Goal: Task Accomplishment & Management: Use online tool/utility

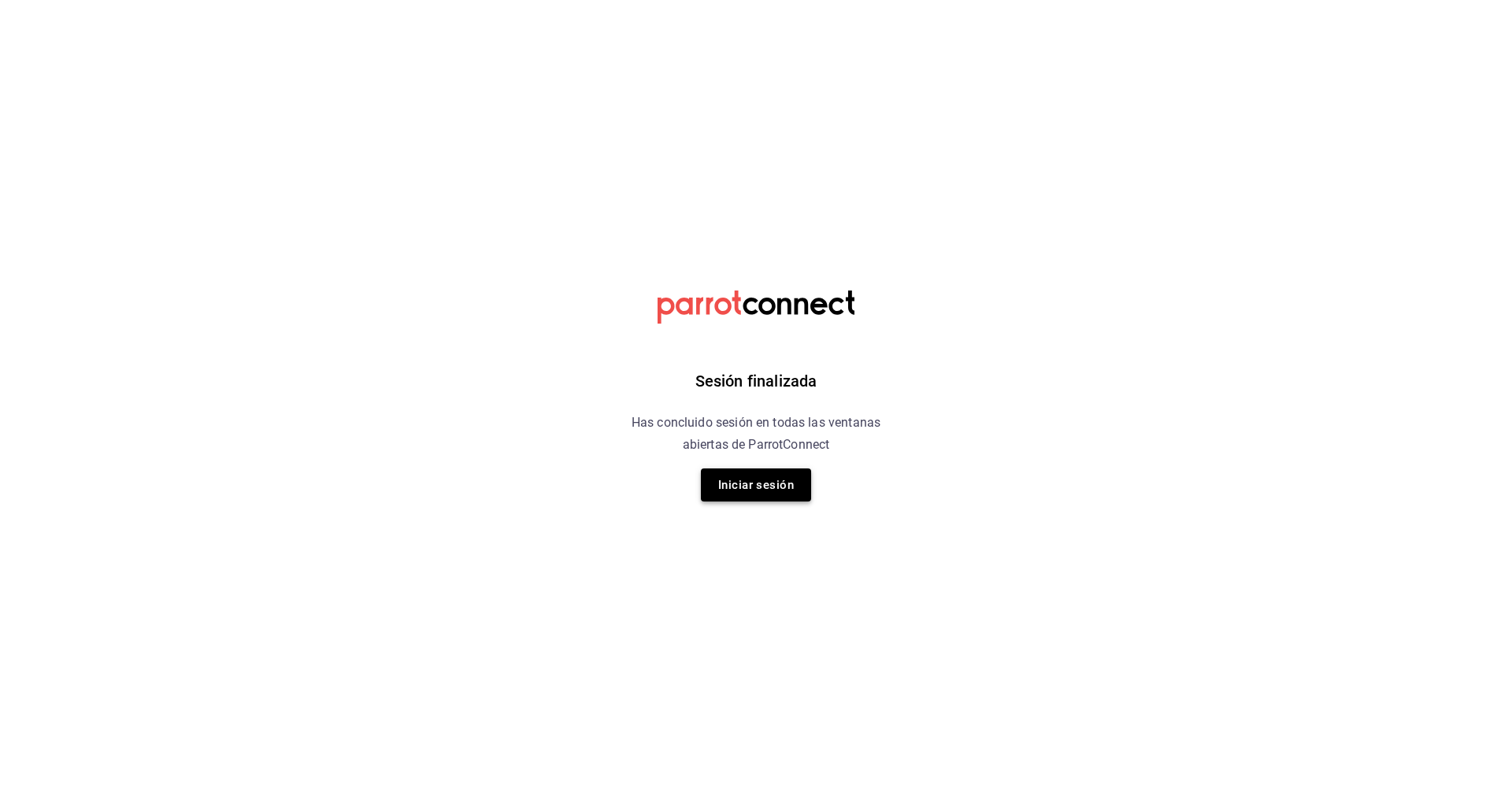
click at [731, 481] on button "Iniciar sesión" at bounding box center [756, 485] width 110 height 33
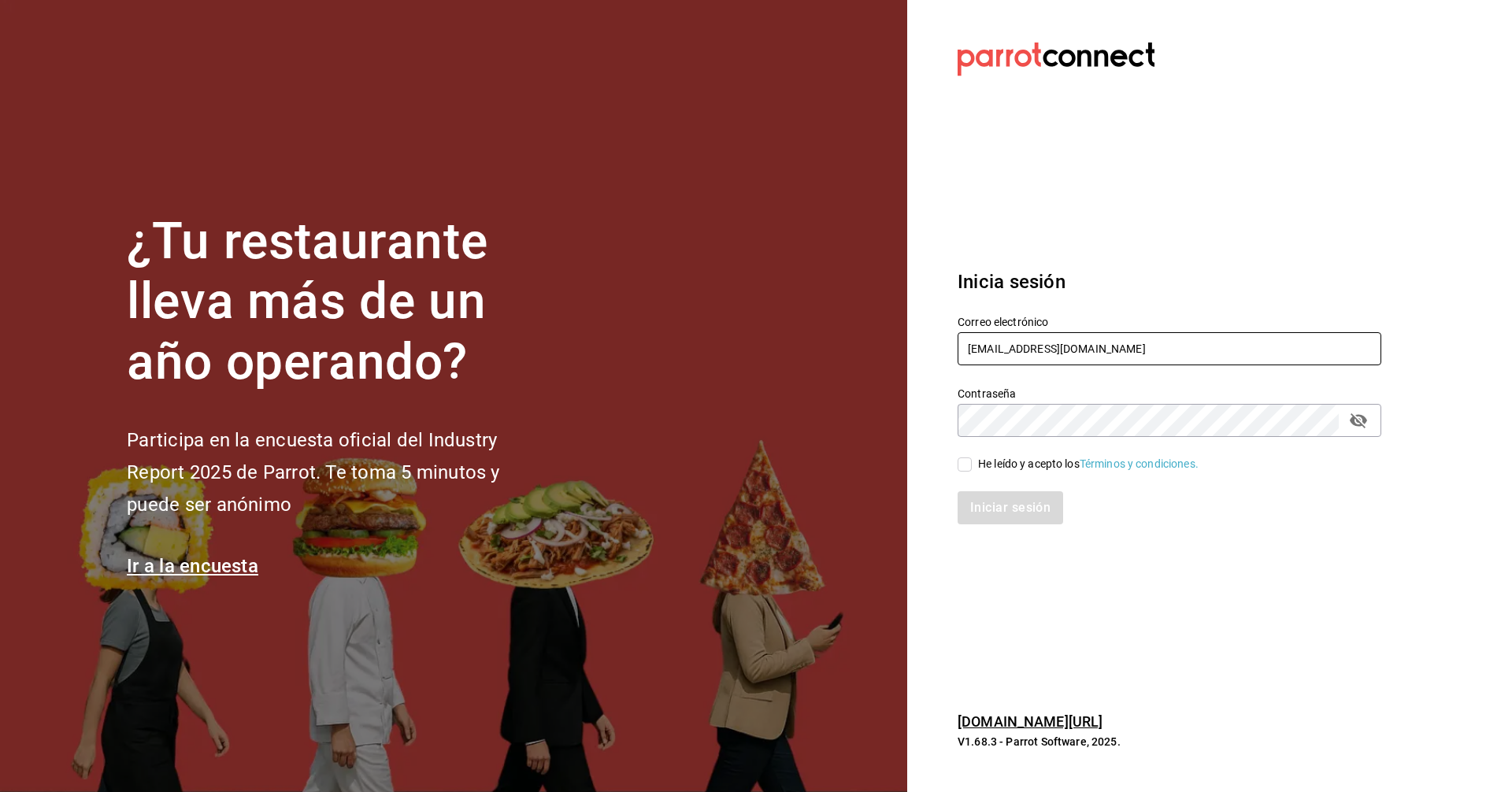
click at [731, 349] on input "montsesilvamu14@gmail.com" at bounding box center [1170, 348] width 424 height 33
type input "facturas@tuesdaysnfridays.com"
click at [731, 471] on input "He leído y acepto los Términos y condiciones." at bounding box center [965, 464] width 14 height 14
checkbox input "true"
click at [731, 509] on button "Iniciar sesión" at bounding box center [1011, 508] width 107 height 33
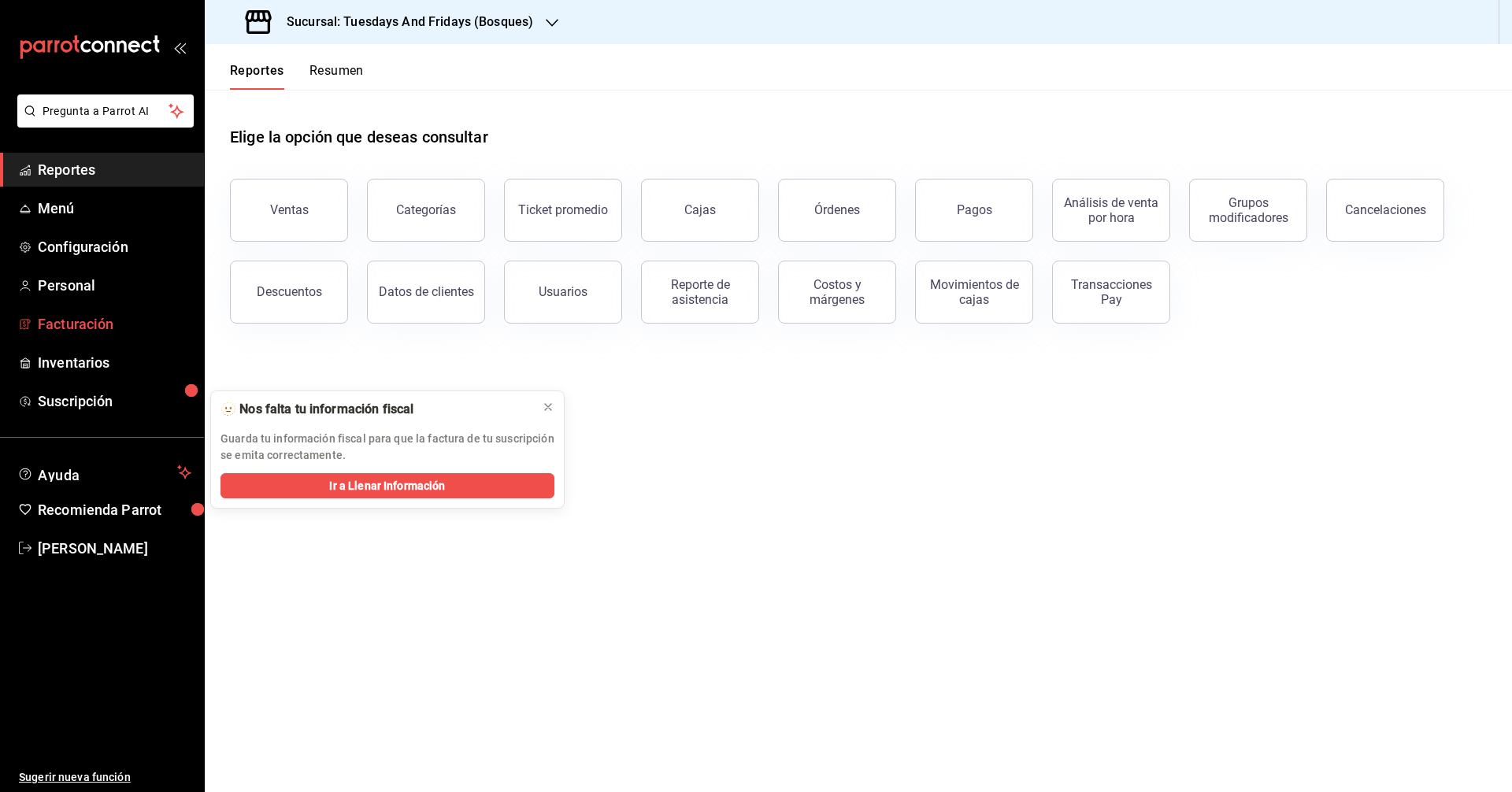
click at [95, 323] on span "Facturación" at bounding box center [115, 323] width 154 height 21
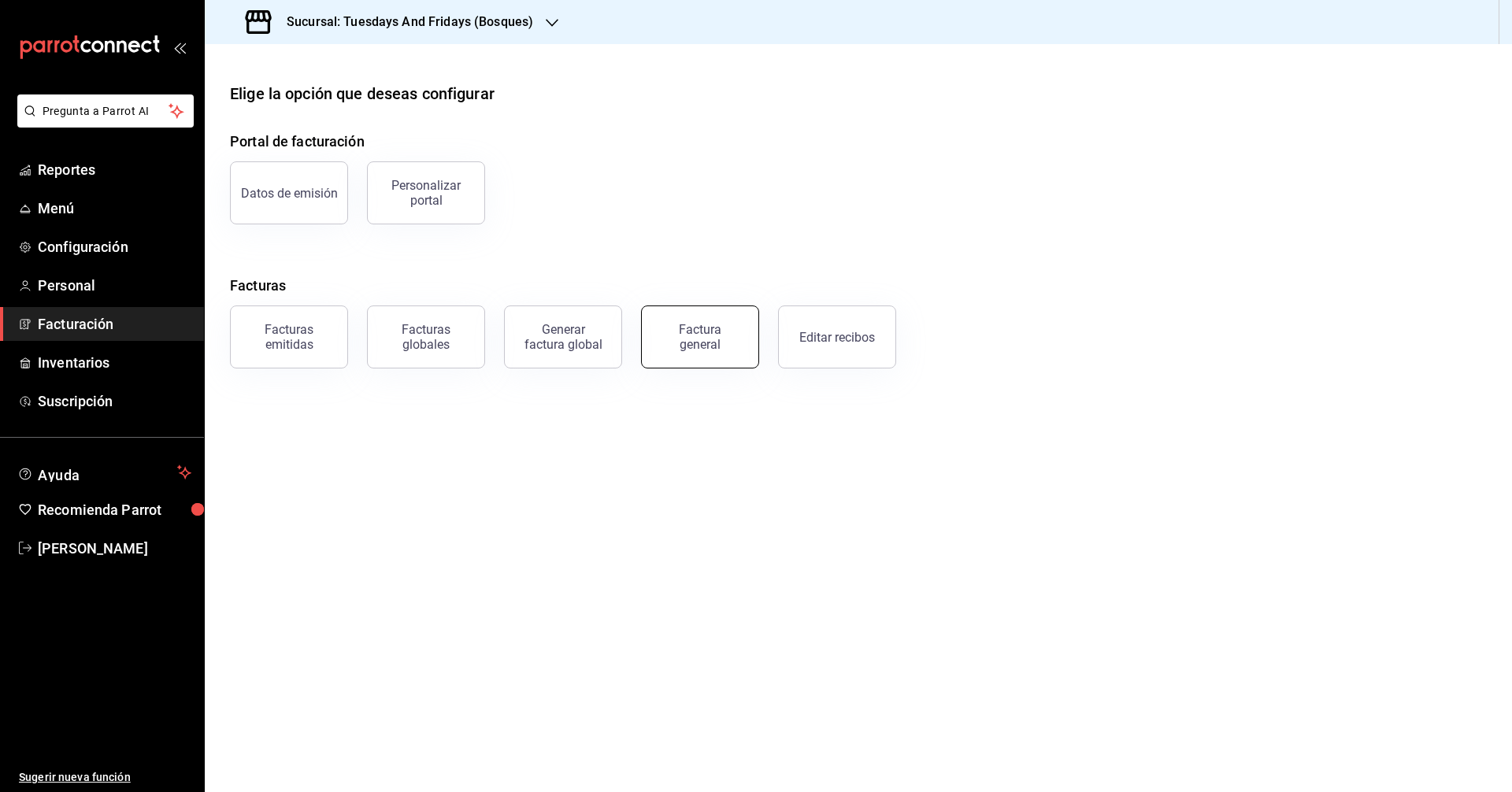
click at [713, 352] on button "Factura general" at bounding box center [700, 337] width 118 height 63
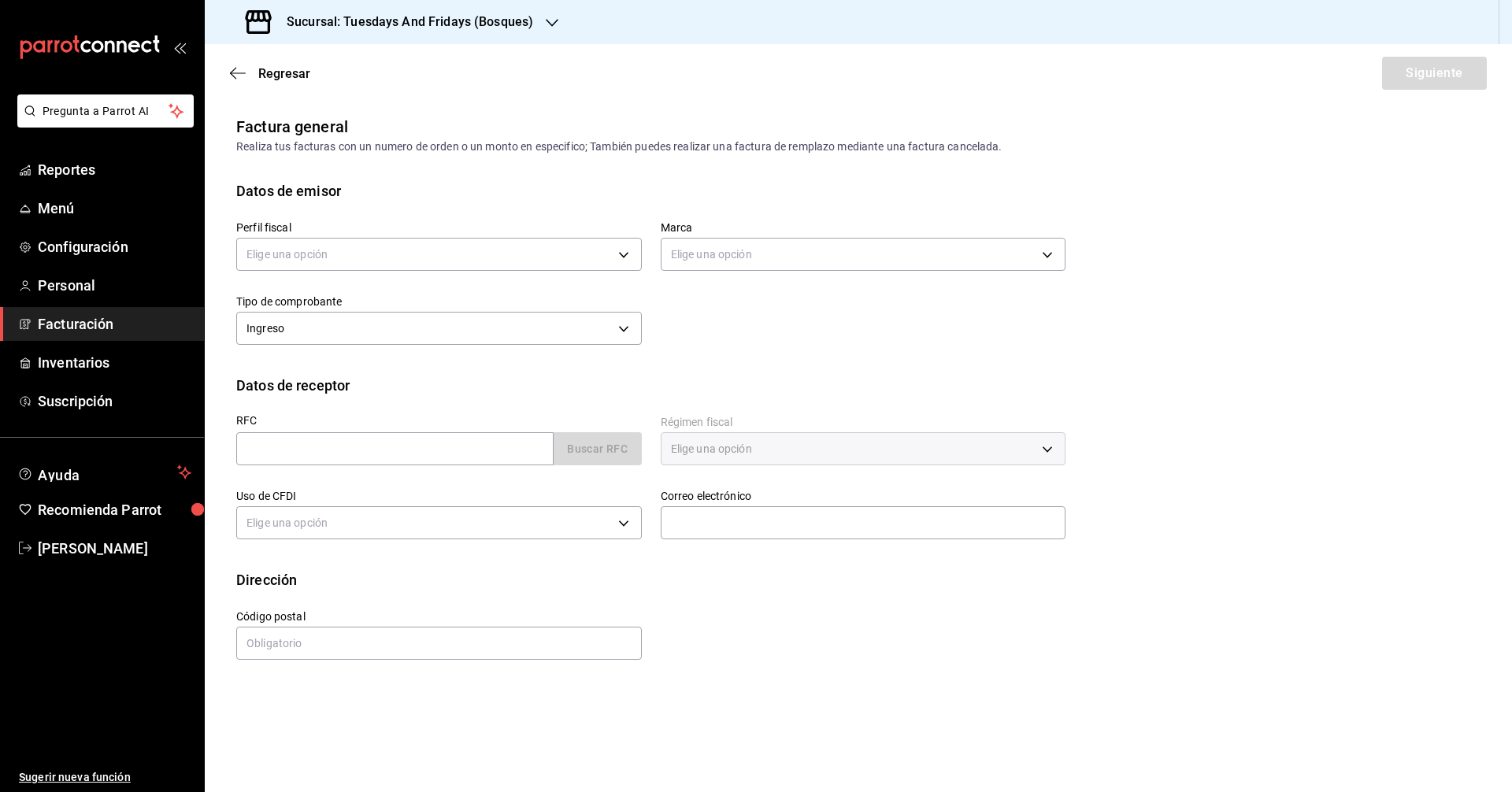
click at [494, 27] on h3 "Sucursal: Tuesdays And Fridays (Bosques)" at bounding box center [404, 22] width 259 height 19
click at [357, 137] on span "Tuesdays And Fridays (Canteras)" at bounding box center [300, 138] width 166 height 16
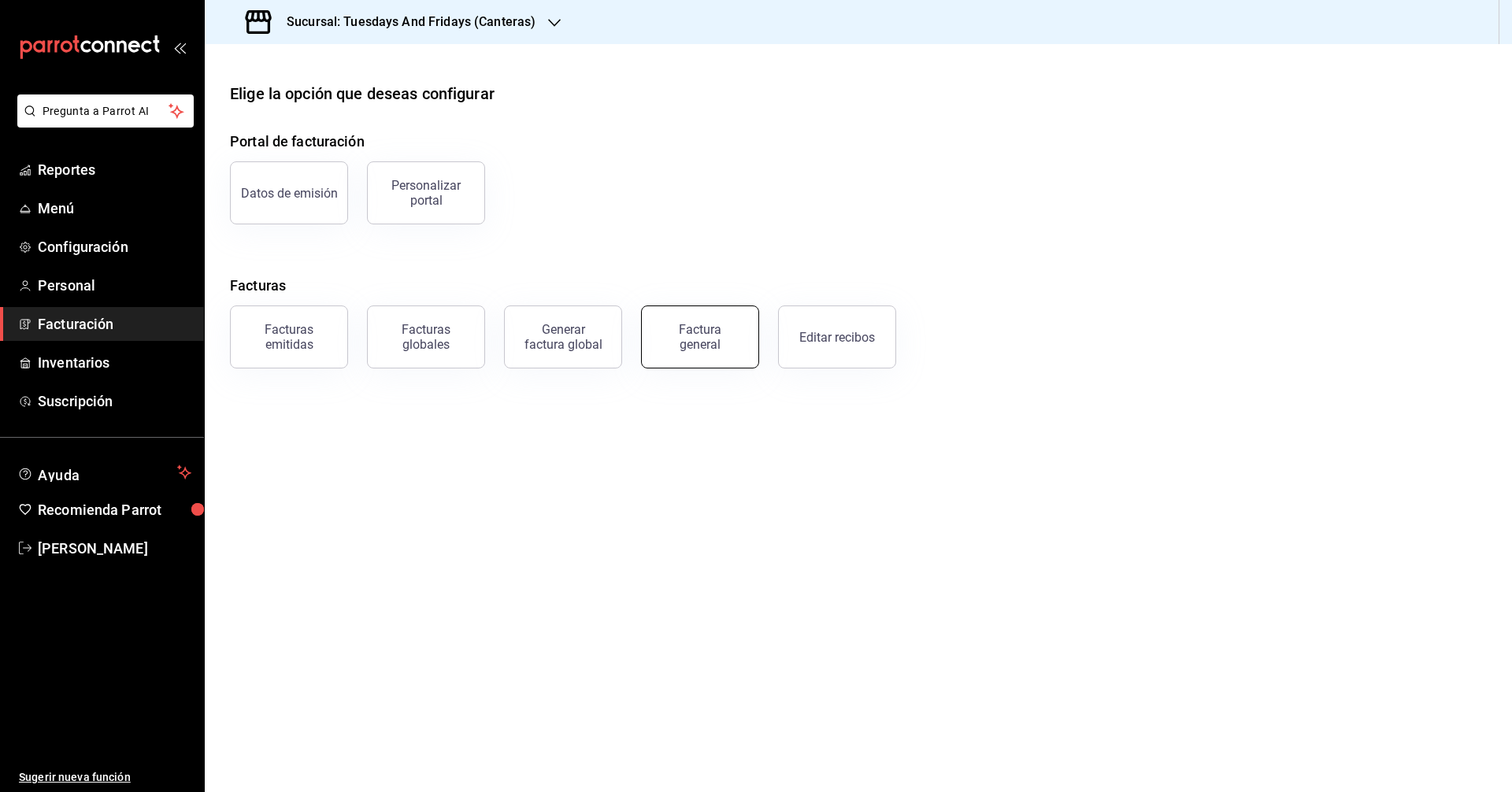
click at [705, 336] on div "Factura general" at bounding box center [700, 337] width 79 height 30
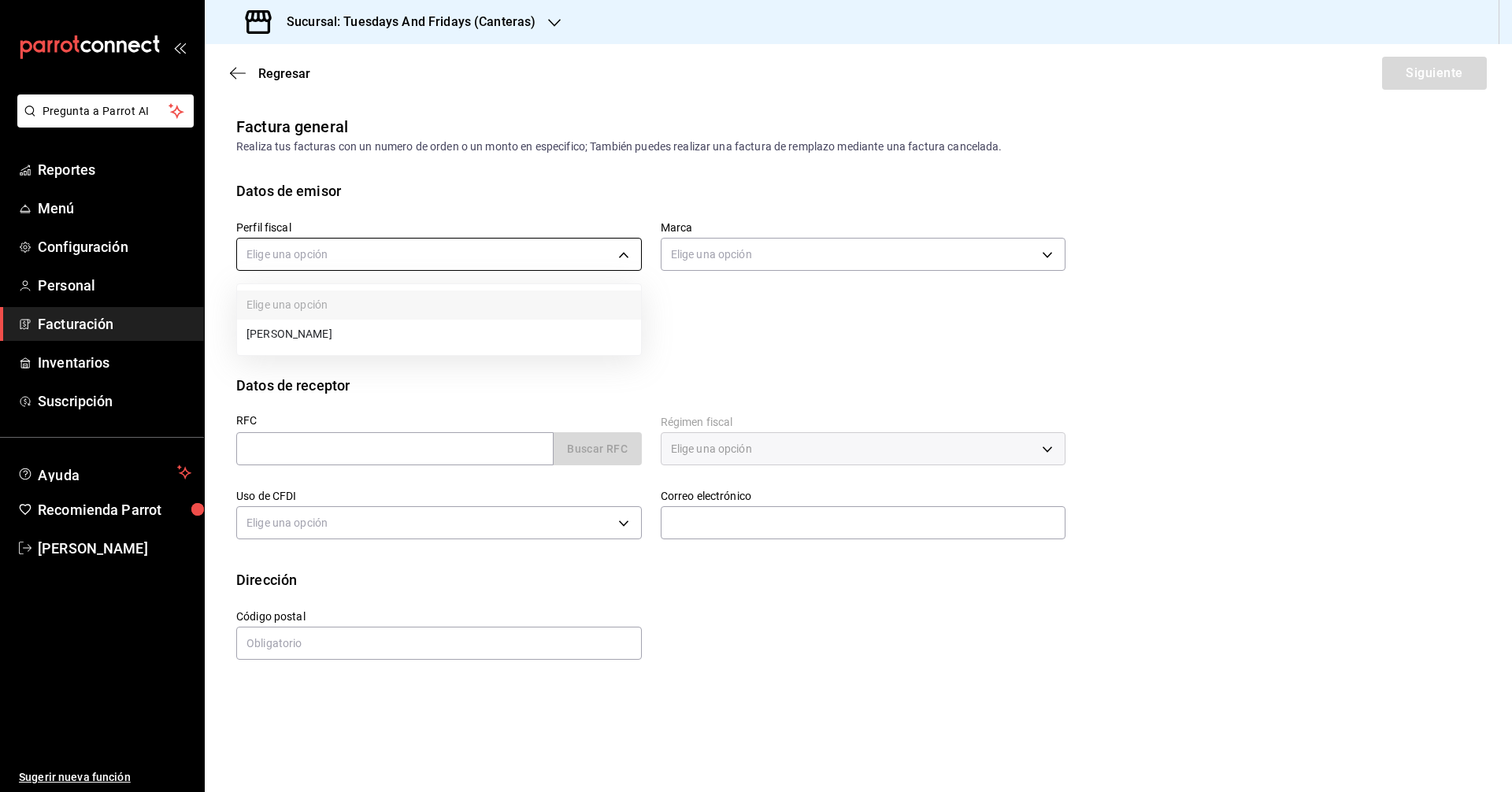
click at [474, 254] on body "Pregunta a Parrot AI Reportes Menú Configuración Personal Facturación Inventari…" at bounding box center [756, 396] width 1512 height 792
click at [433, 329] on li "[PERSON_NAME]" at bounding box center [439, 334] width 404 height 29
type input "a60f3b00-dd24-4c3b-a0e1-0cac2ce3a580"
type input "41a15e8b-37bc-48dd-a467-b005b9a943ff"
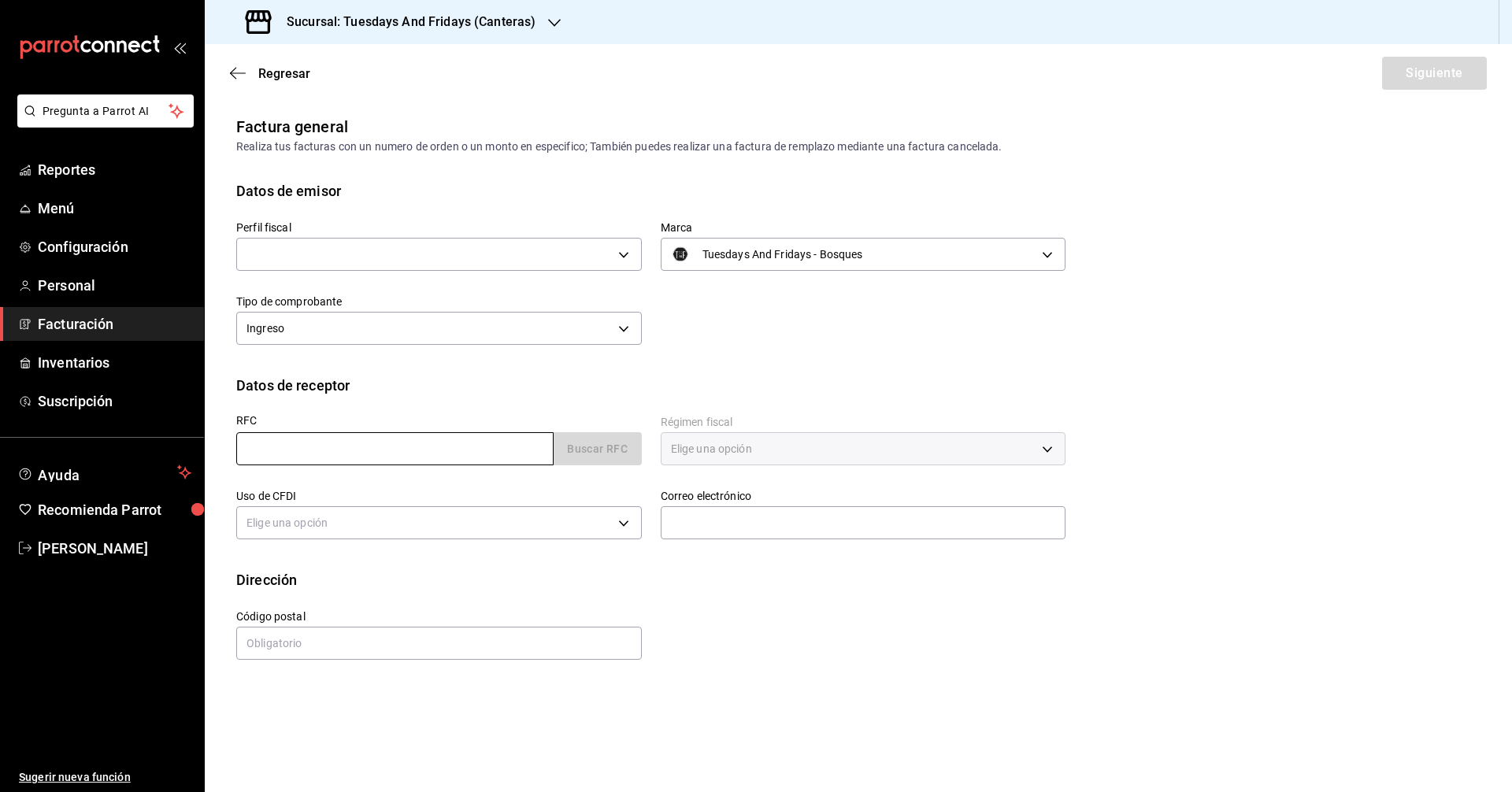
click at [475, 447] on input "text" at bounding box center [395, 449] width 318 height 33
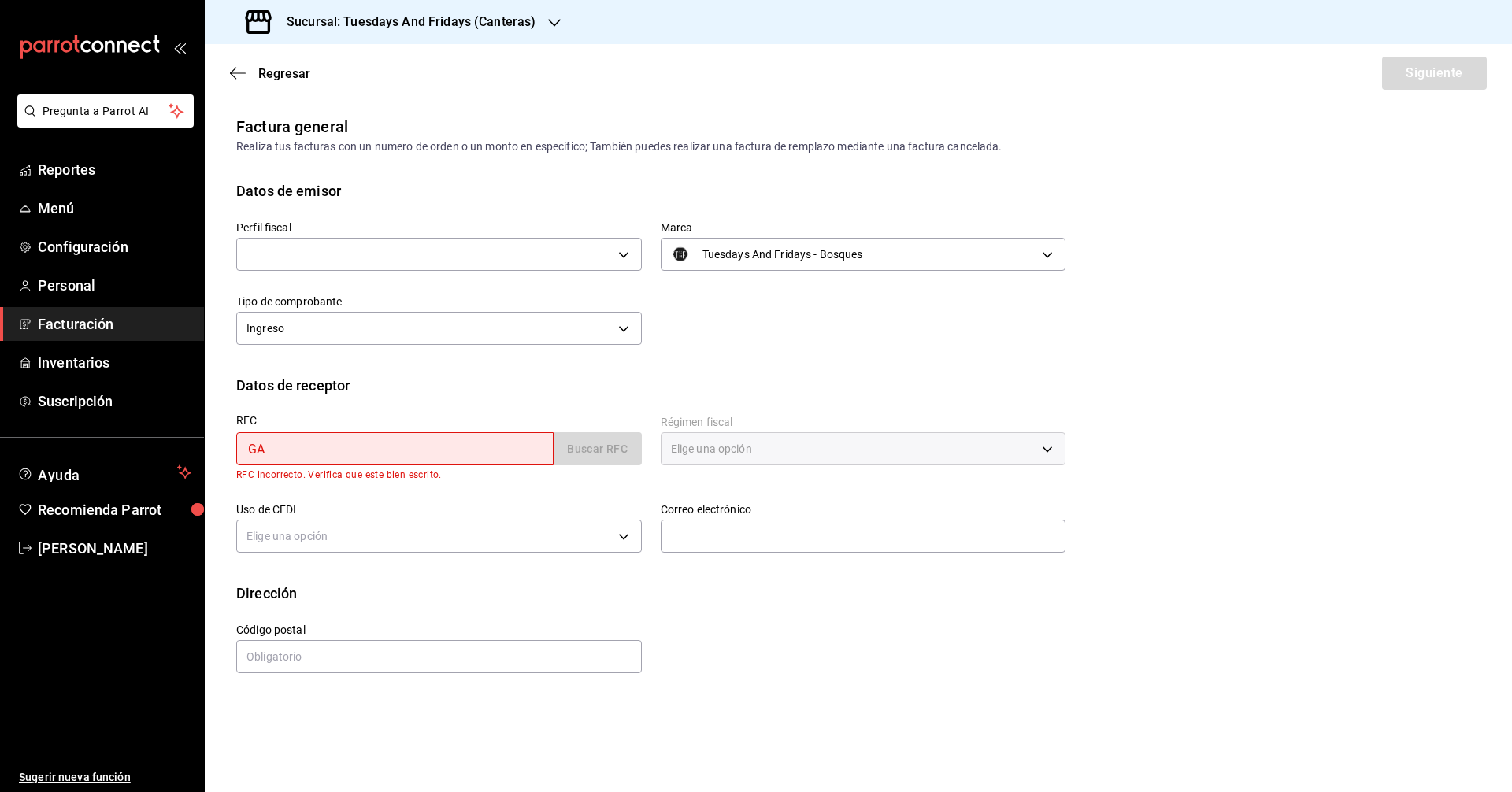
type input "GAVF9308099S7"
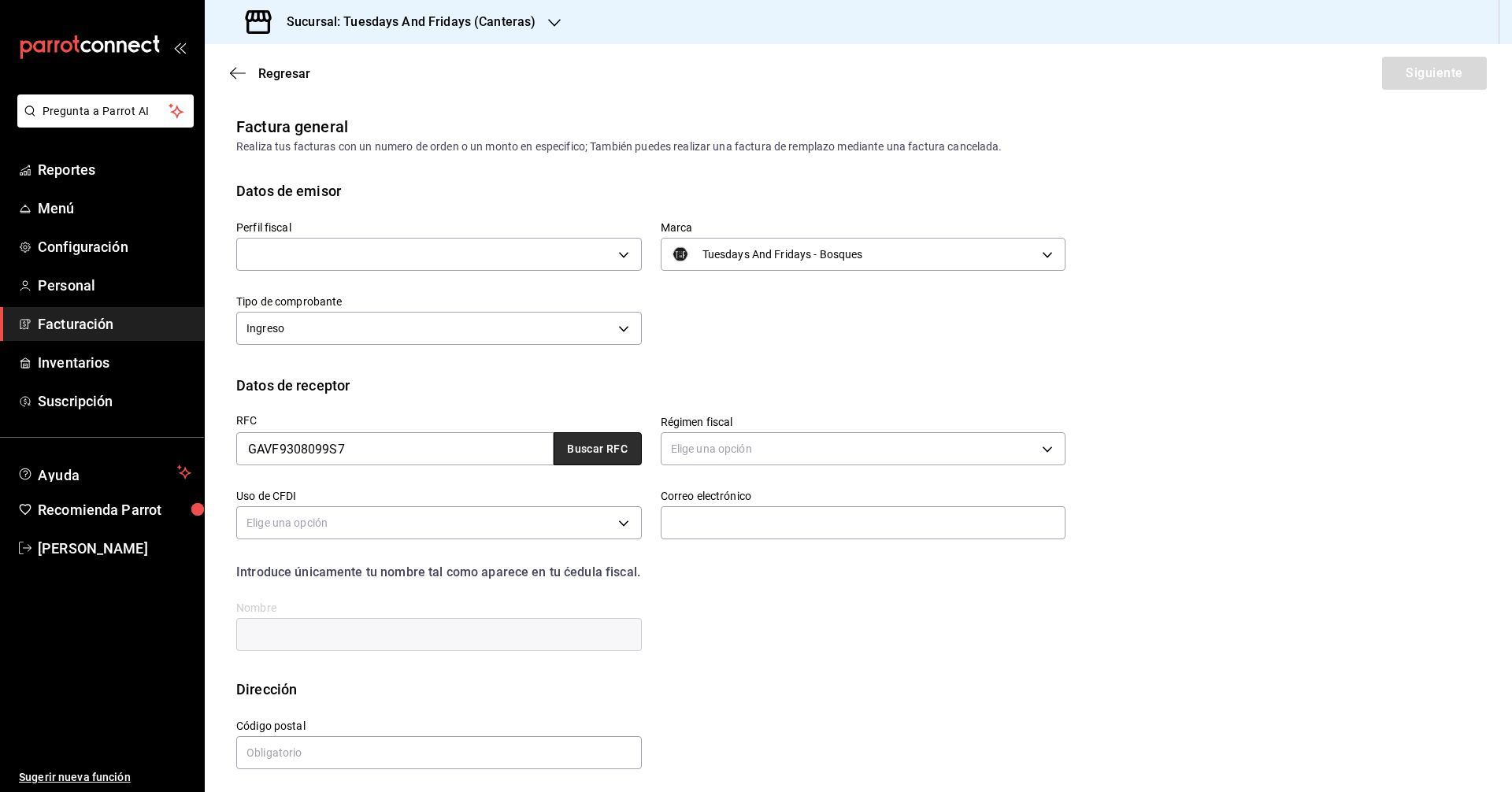
click at [585, 447] on button "Buscar RFC" at bounding box center [597, 449] width 88 height 33
type input "626"
type input "G03"
type input "[PERSON_NAME][EMAIL_ADDRESS][PERSON_NAME][DOMAIN_NAME]"
type input "20020"
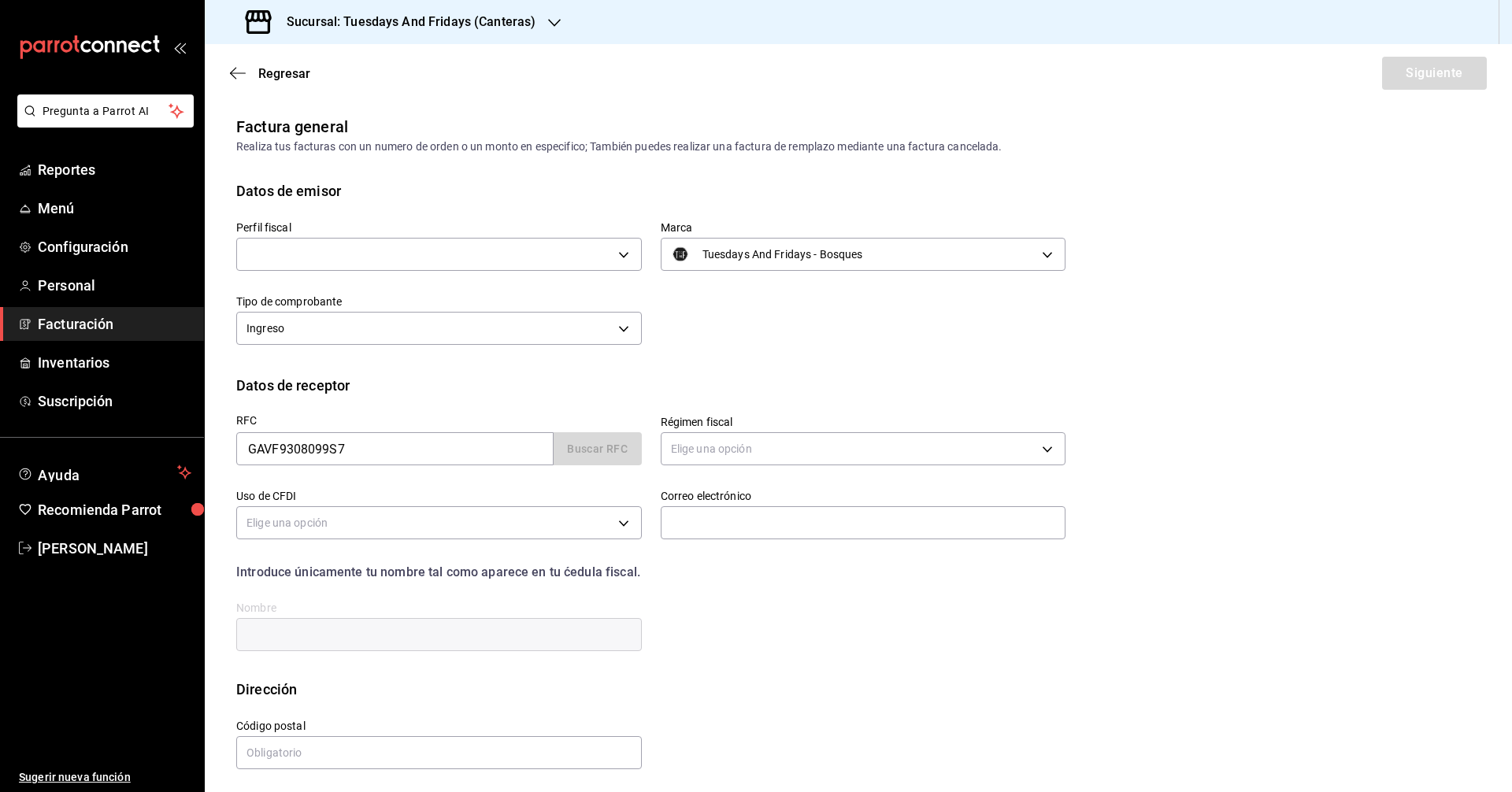
type input "[PERSON_NAME]"
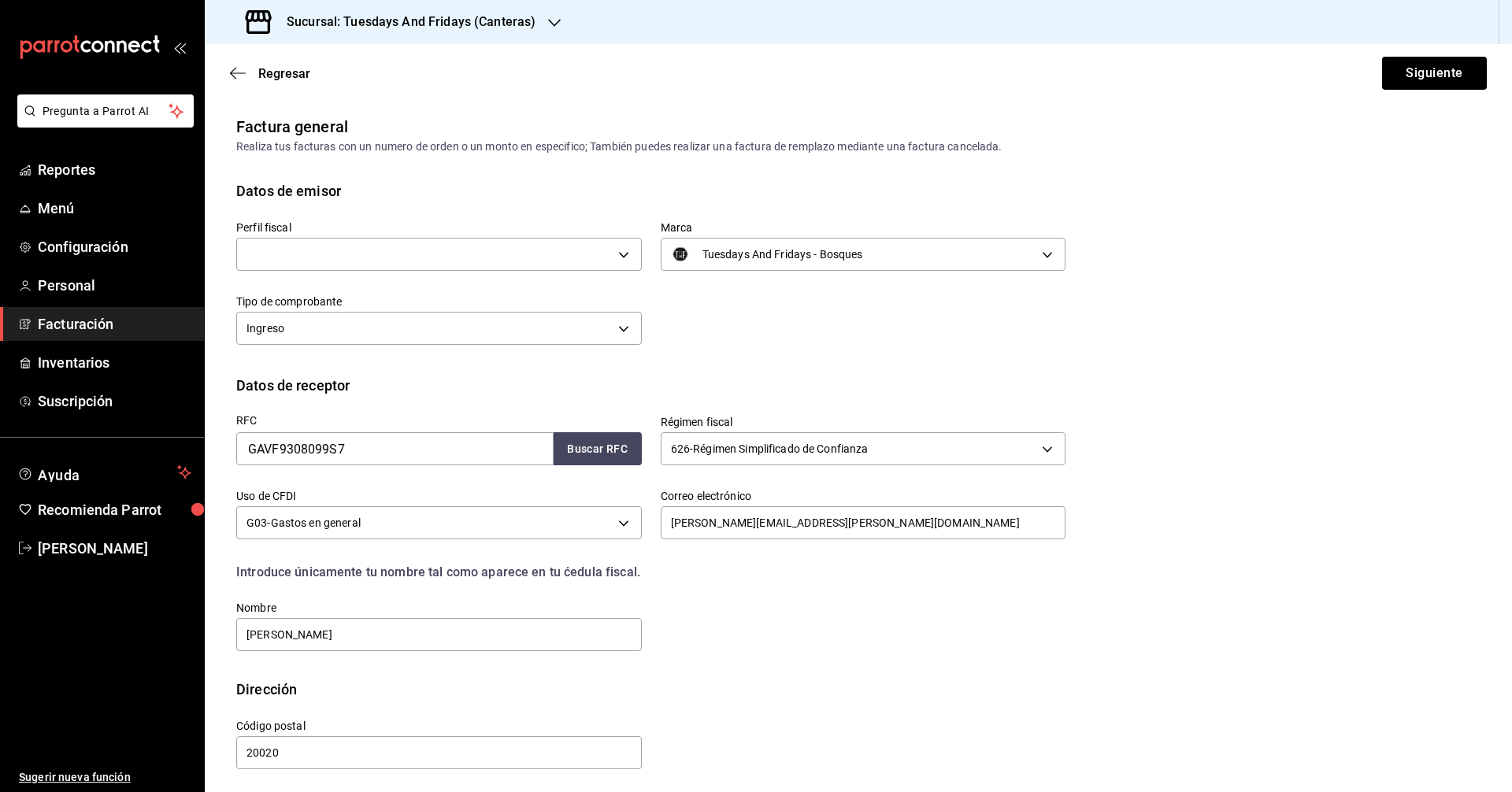
click at [859, 593] on div "RFC GAVF9308099S7 Buscar RFC Régimen fiscal 626 - Régimen Simplificado de Confi…" at bounding box center [641, 525] width 848 height 257
click at [1424, 85] on button "Siguiente" at bounding box center [1434, 73] width 105 height 33
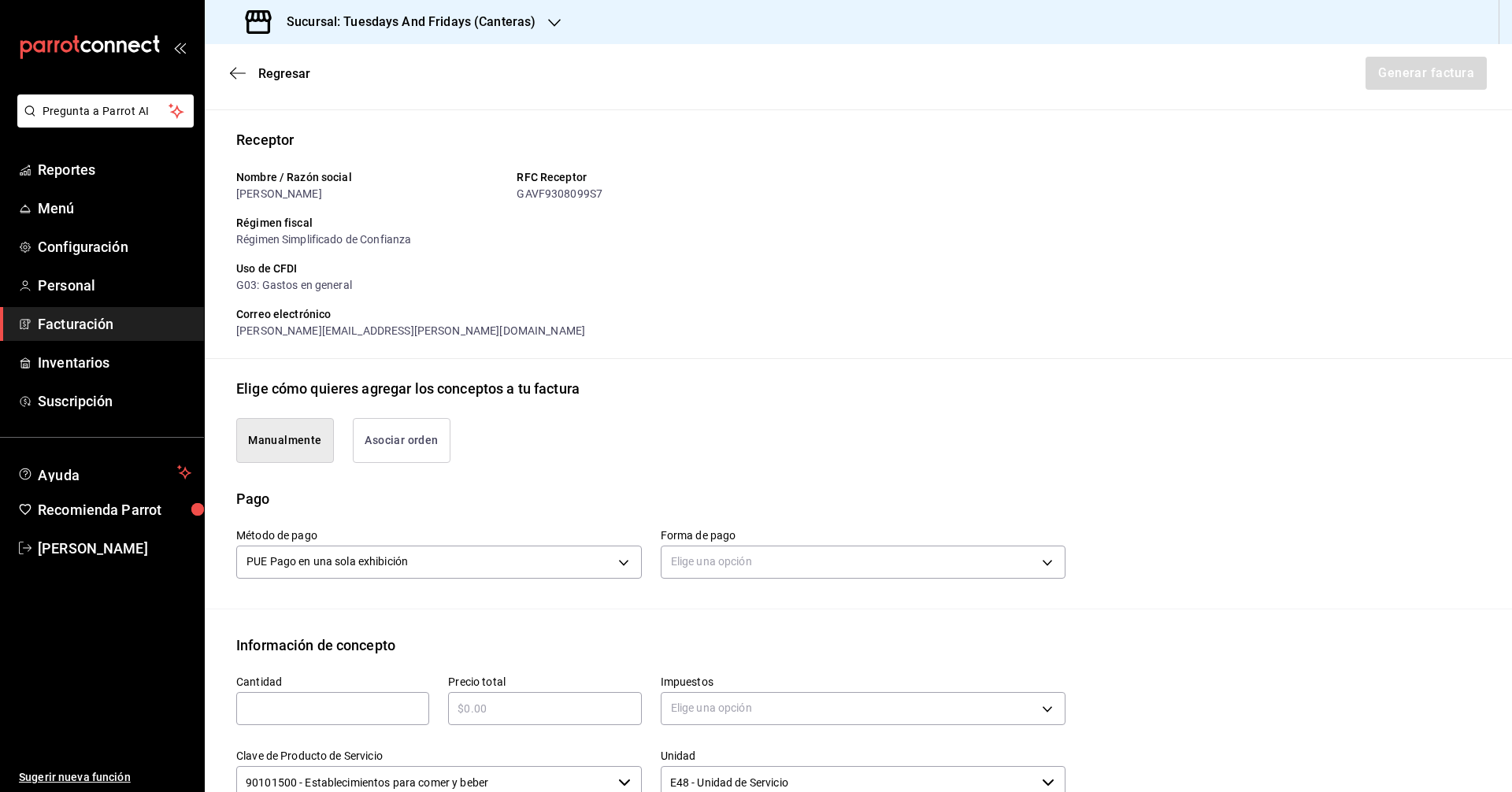
scroll to position [157, 0]
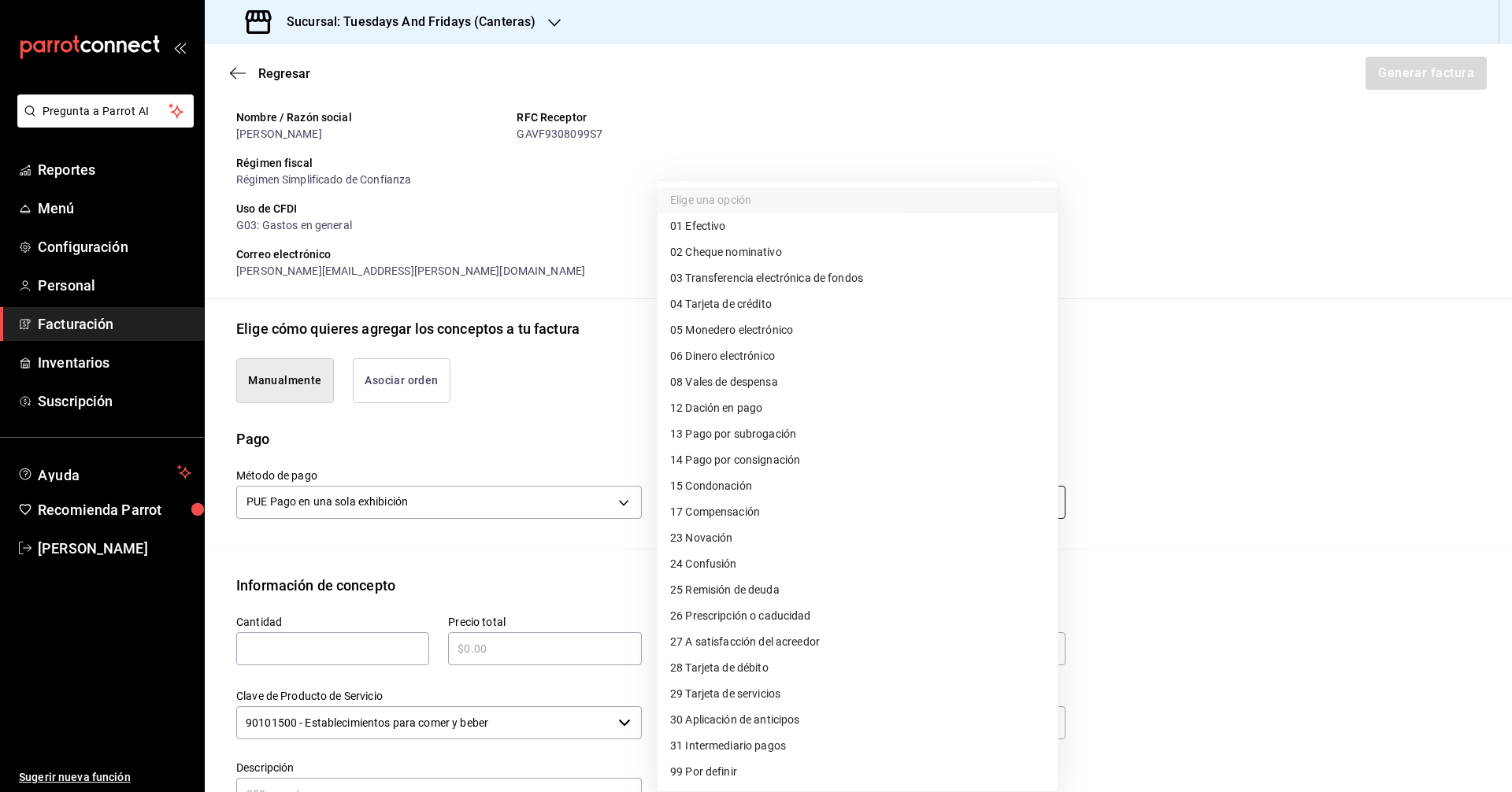
click at [723, 504] on body "Pregunta a Parrot AI Reportes Menú Configuración Personal Facturación Inventari…" at bounding box center [756, 396] width 1512 height 792
click at [742, 281] on span "03 Transferencia electrónica de fondos" at bounding box center [766, 278] width 193 height 16
type input "03"
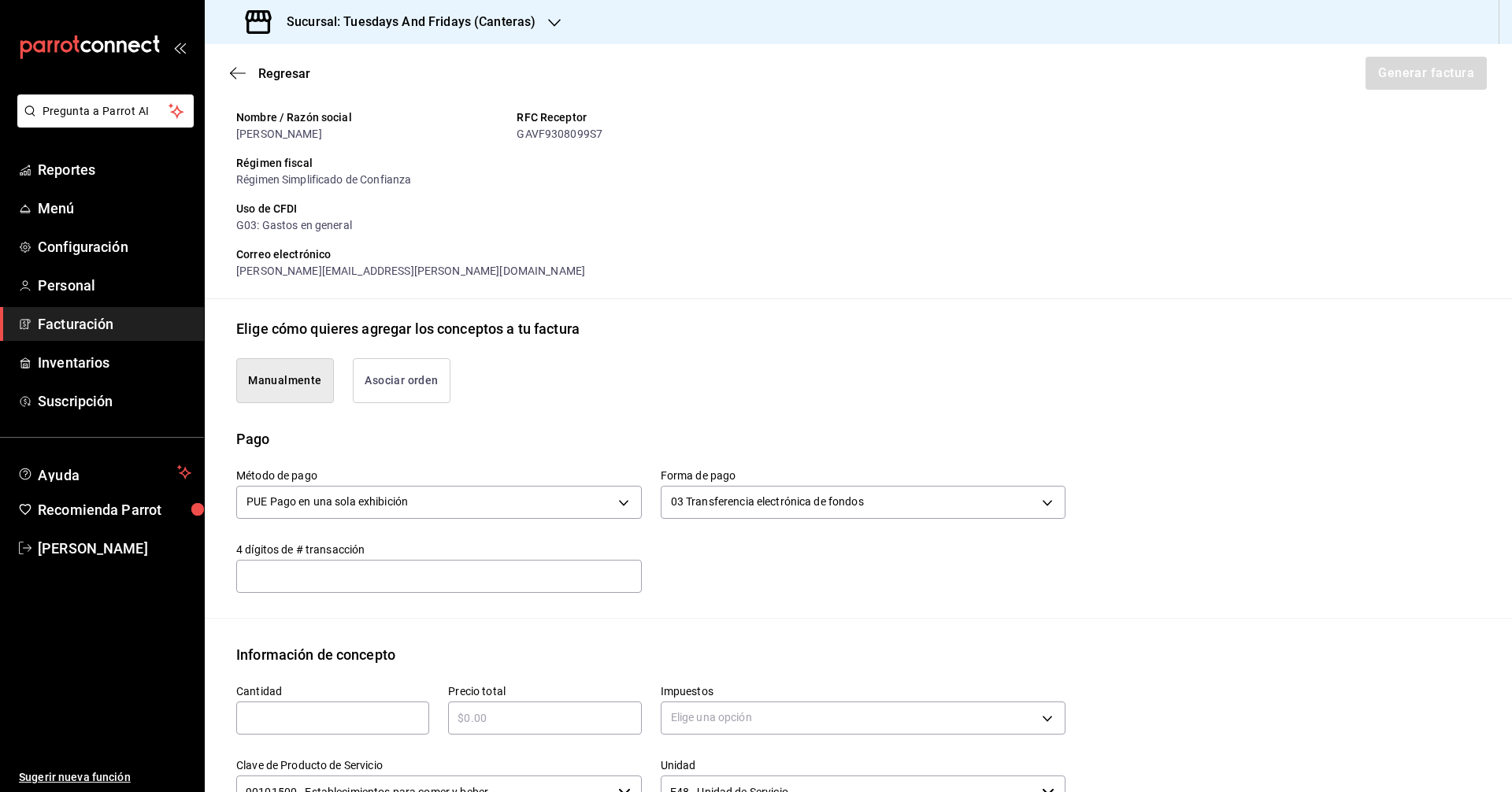
click at [373, 568] on input "text" at bounding box center [439, 575] width 406 height 32
type input "6351"
click at [315, 705] on div "​" at bounding box center [332, 718] width 193 height 33
type input "14"
drag, startPoint x: 549, startPoint y: 722, endPoint x: 549, endPoint y: 711, distance: 11.0
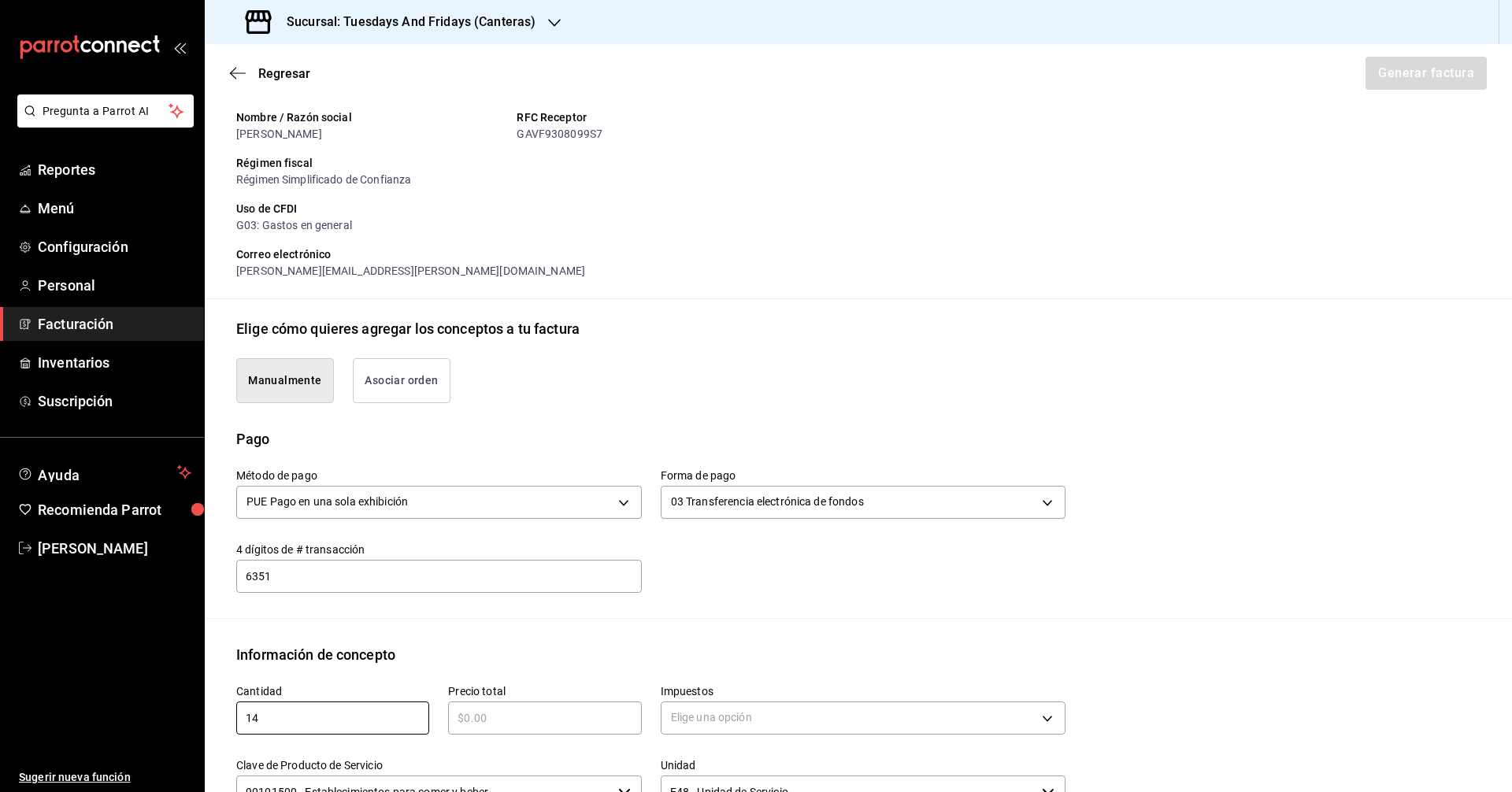
click at [549, 711] on input "text" at bounding box center [544, 718] width 193 height 19
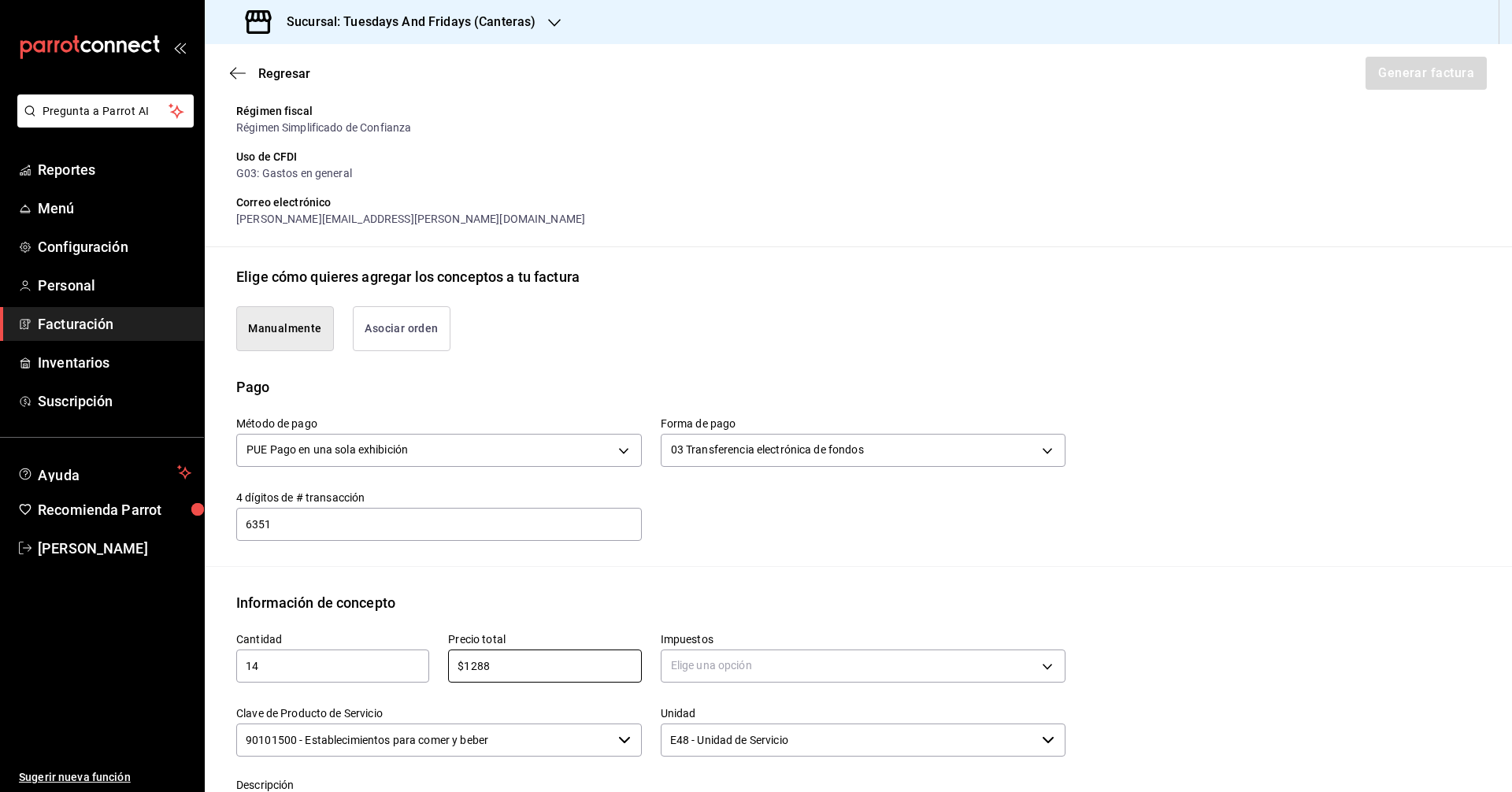
scroll to position [236, 0]
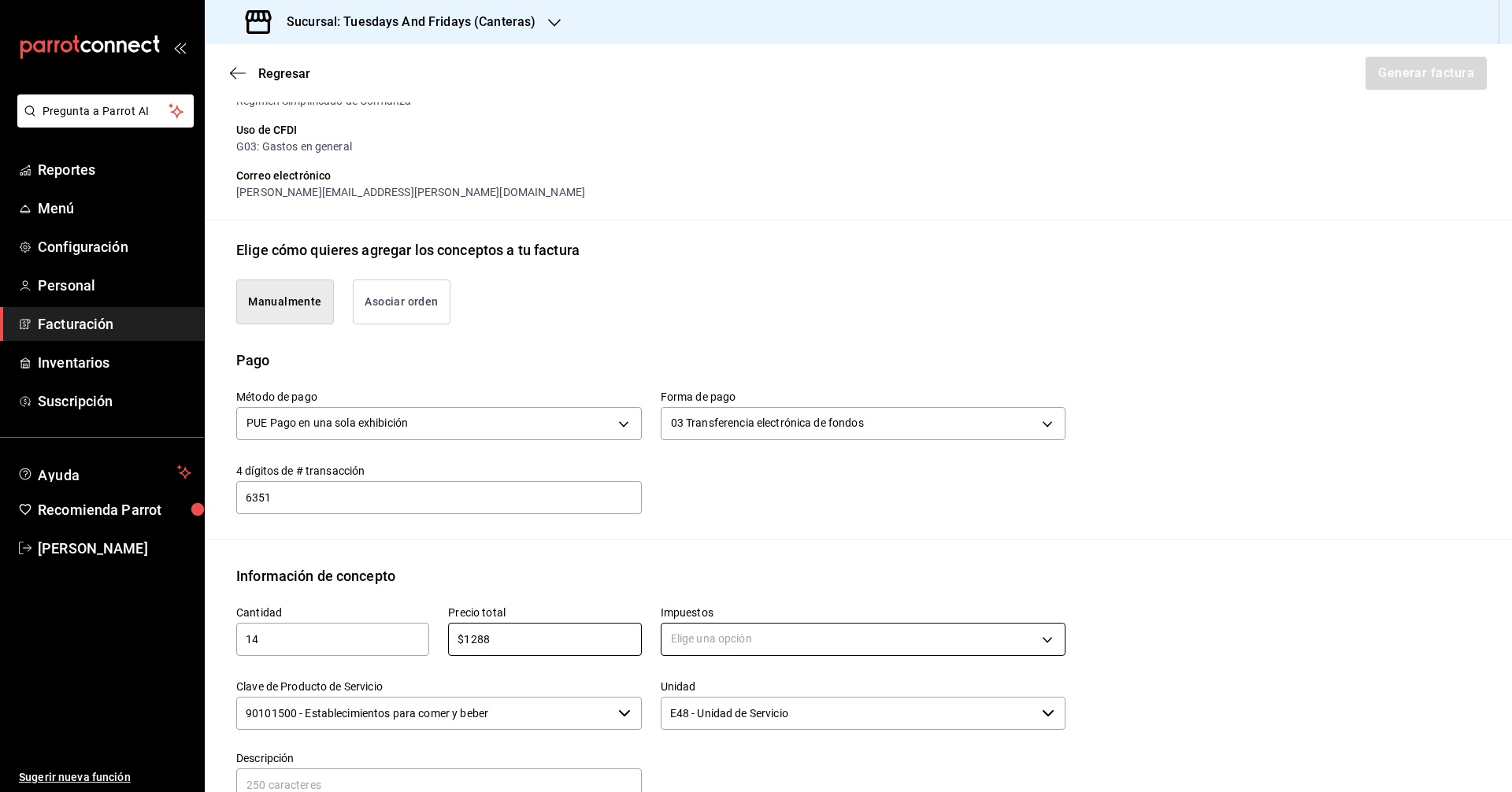
type input "$1288"
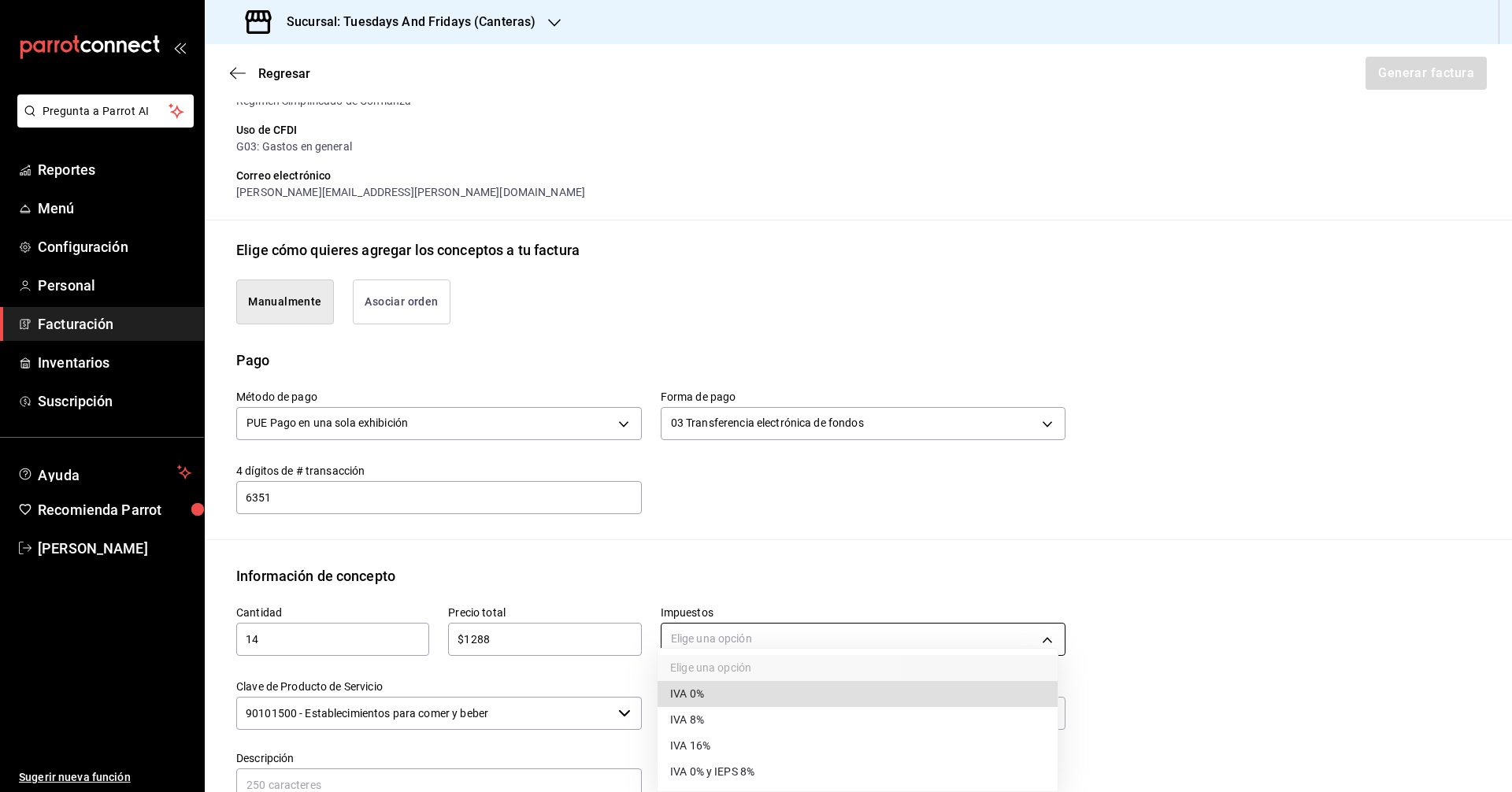
click at [733, 647] on body "Pregunta a Parrot AI Reportes Menú Configuración Personal Facturación Inventari…" at bounding box center [756, 396] width 1512 height 792
click at [709, 701] on li "IVA 0%" at bounding box center [857, 693] width 400 height 26
type input "IVA_0"
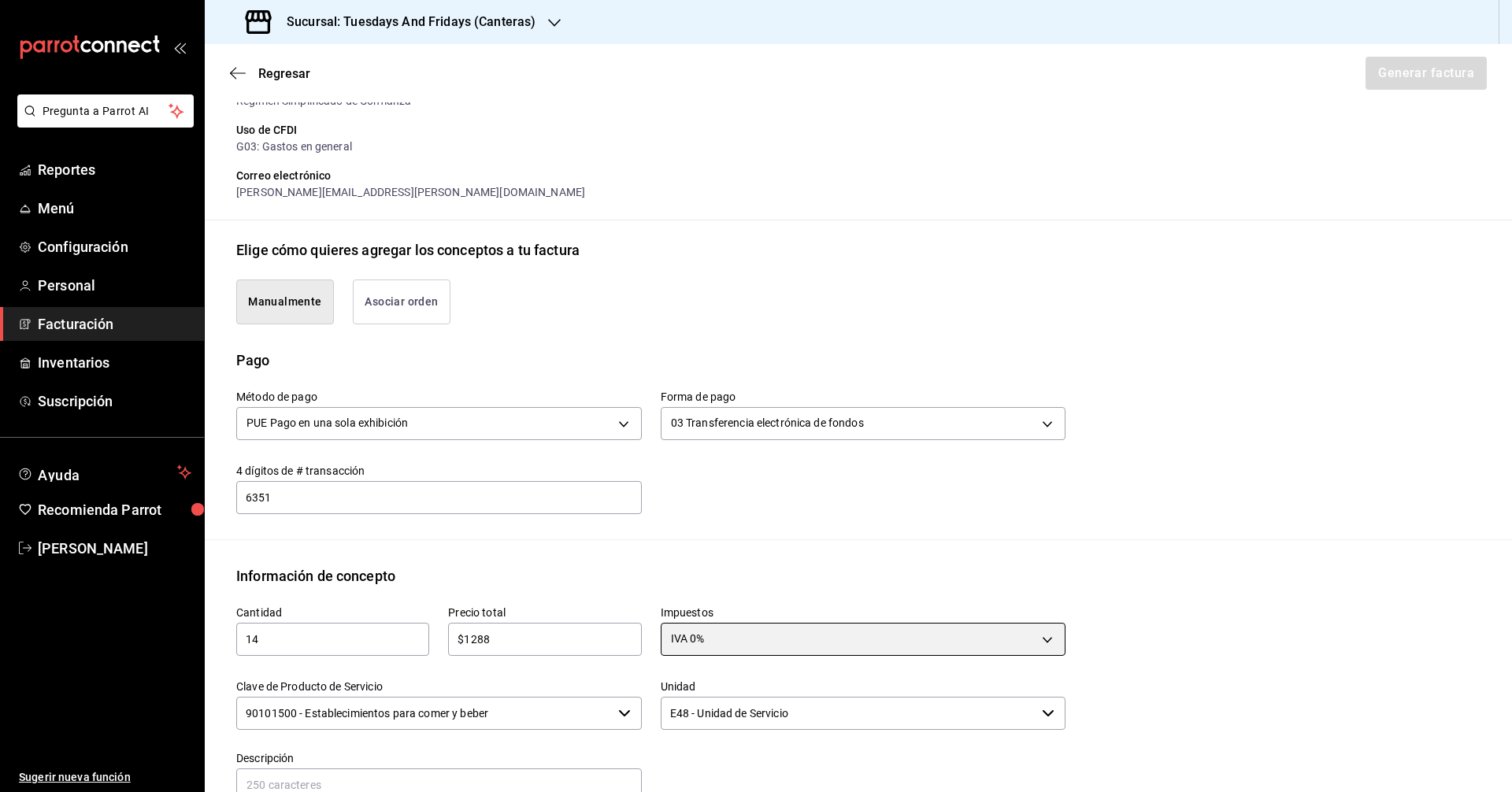
click at [600, 685] on label "Clave de Producto de Servicio" at bounding box center [439, 685] width 406 height 11
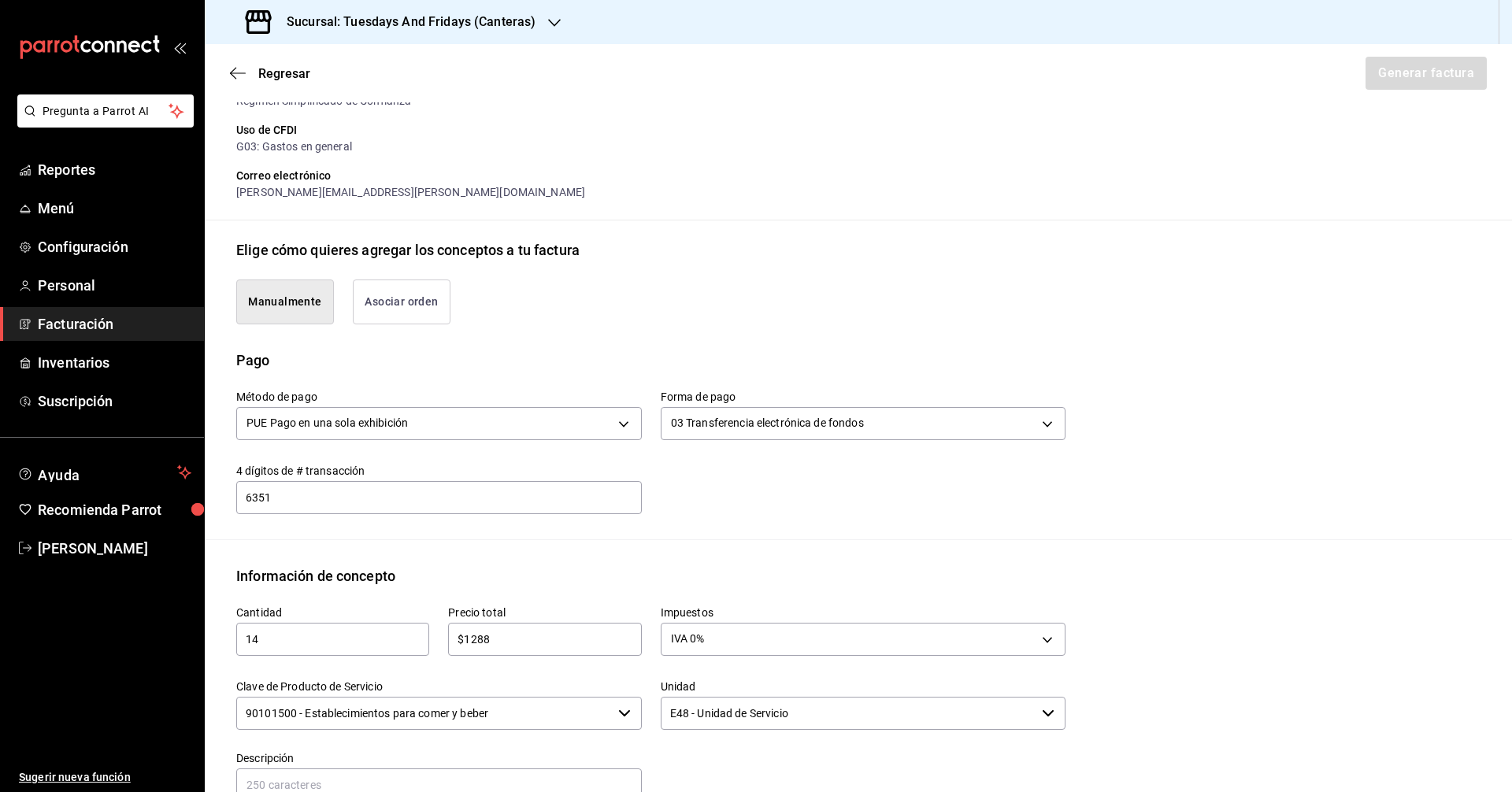
click at [600, 697] on input "90101500 - Establecimientos para comer y beber" at bounding box center [424, 713] width 376 height 33
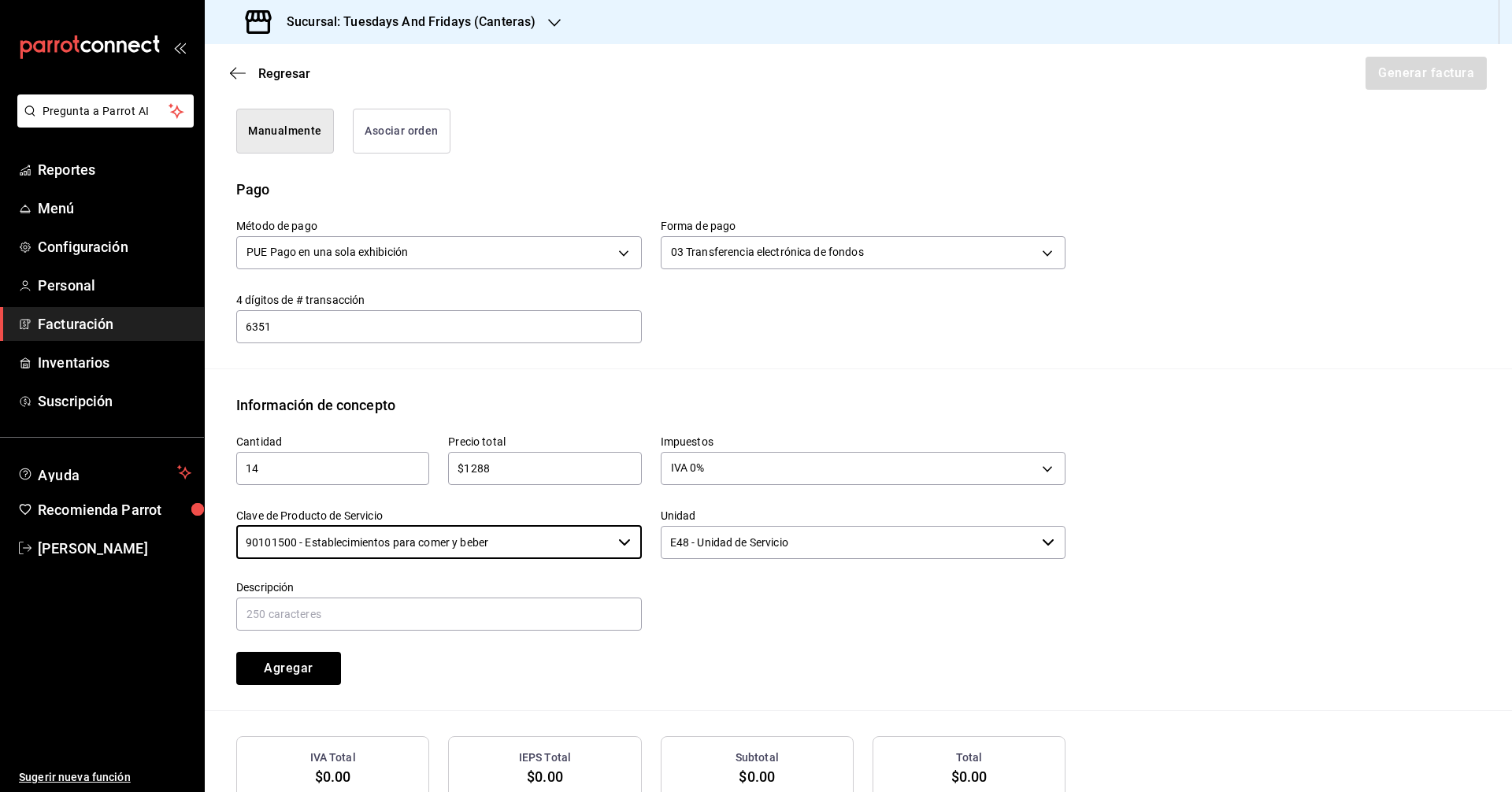
scroll to position [511, 0]
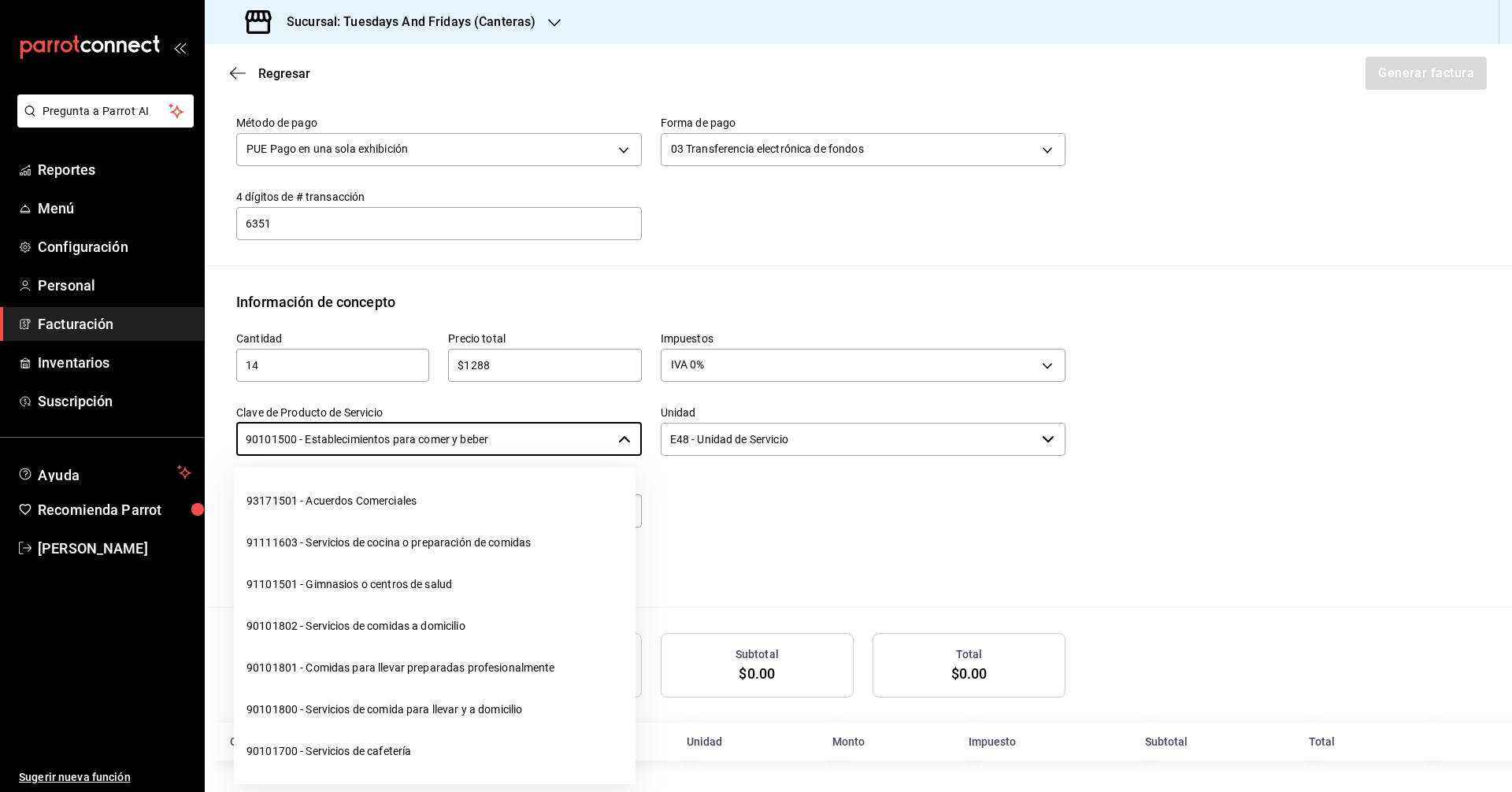
drag, startPoint x: 550, startPoint y: 434, endPoint x: 52, endPoint y: 418, distance: 498.3
click at [52, 418] on div "Pregunta a Parrot AI Reportes Menú Configuración Personal Facturación Inventari…" at bounding box center [756, 396] width 1512 height 792
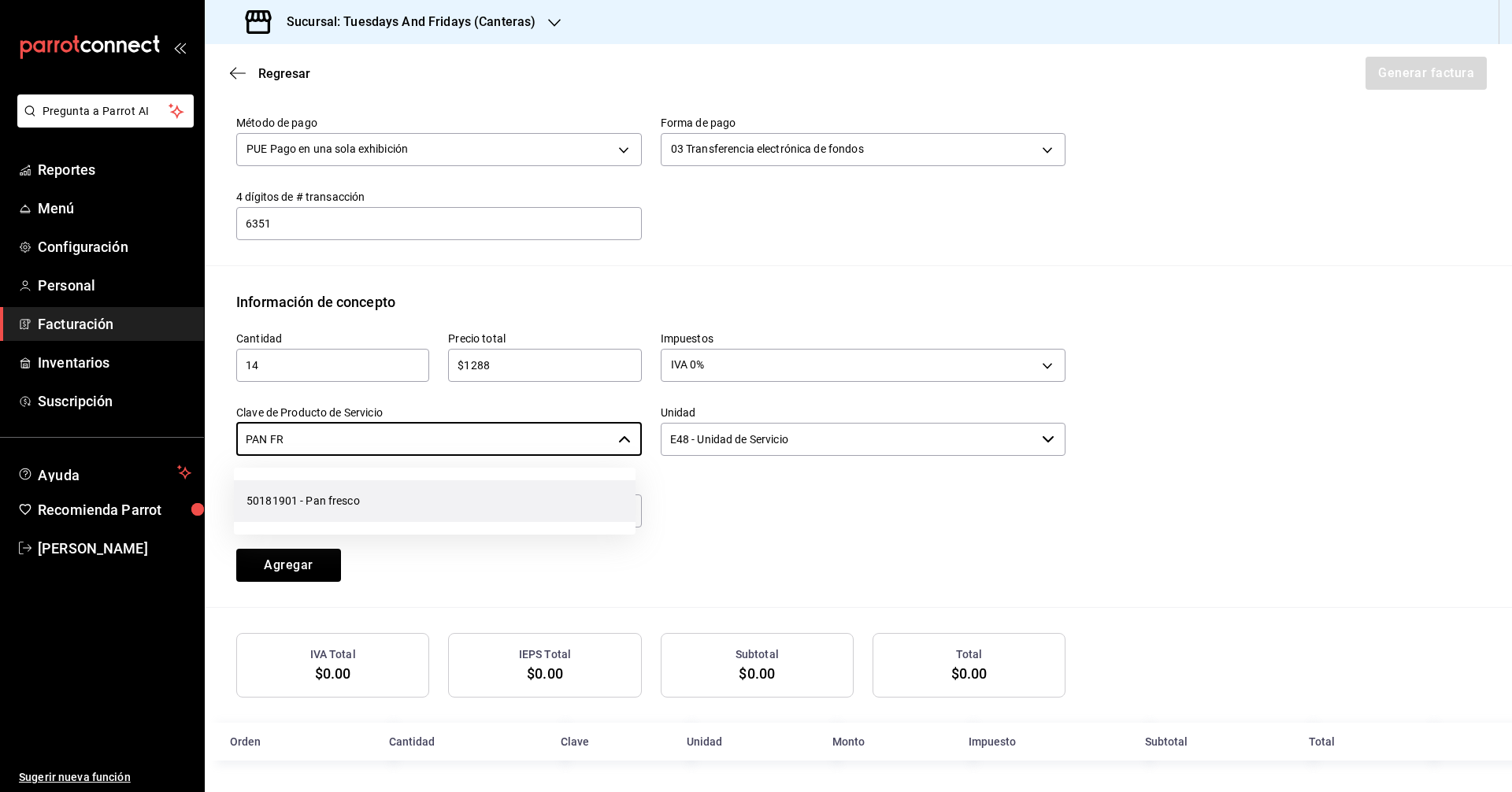
click at [346, 507] on li "50181901 - Pan fresco" at bounding box center [435, 501] width 402 height 42
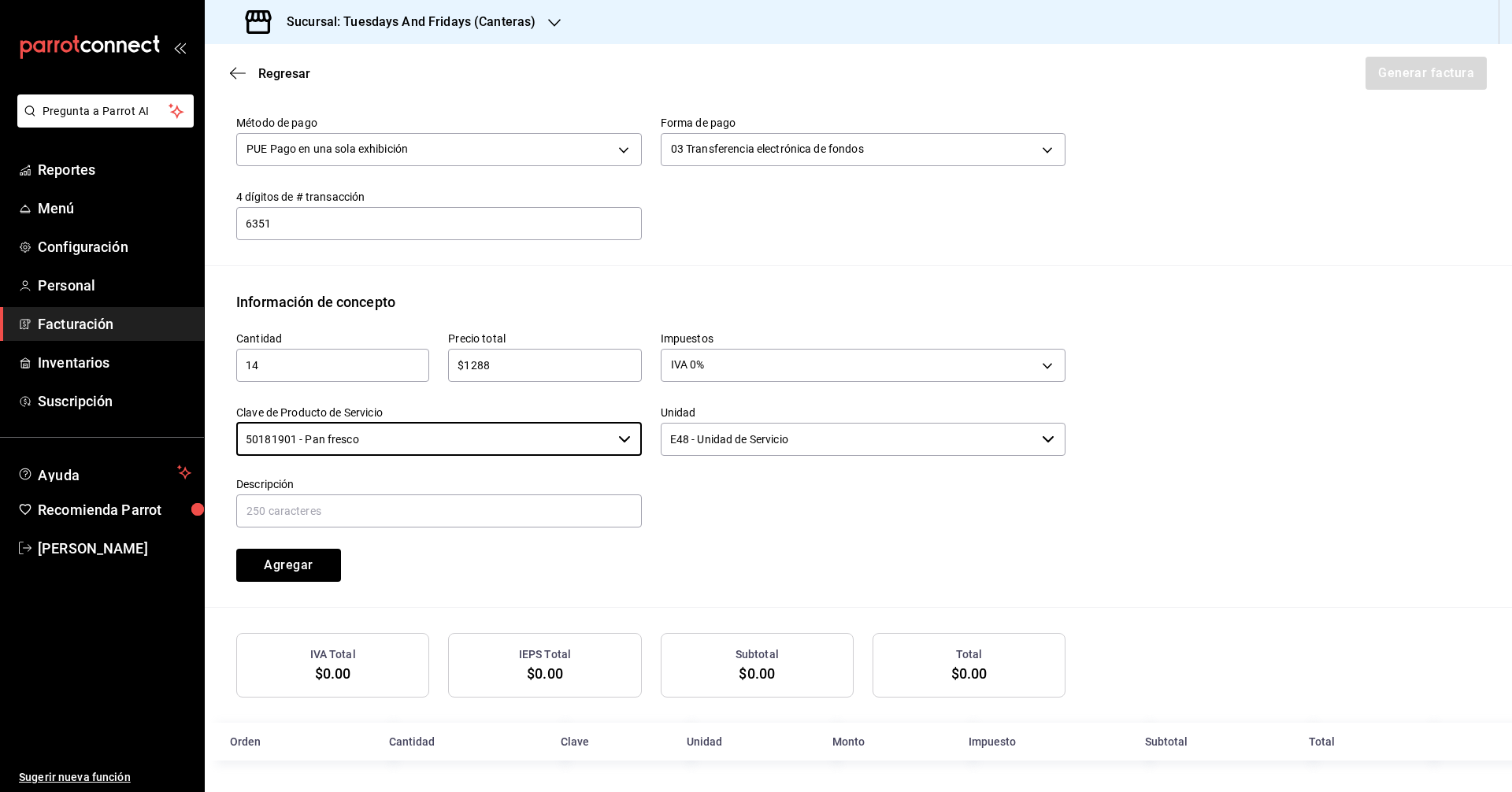
type input "50181901 - Pan fresco"
click at [928, 434] on input "E48 - Unidad de Servicio" at bounding box center [848, 439] width 376 height 33
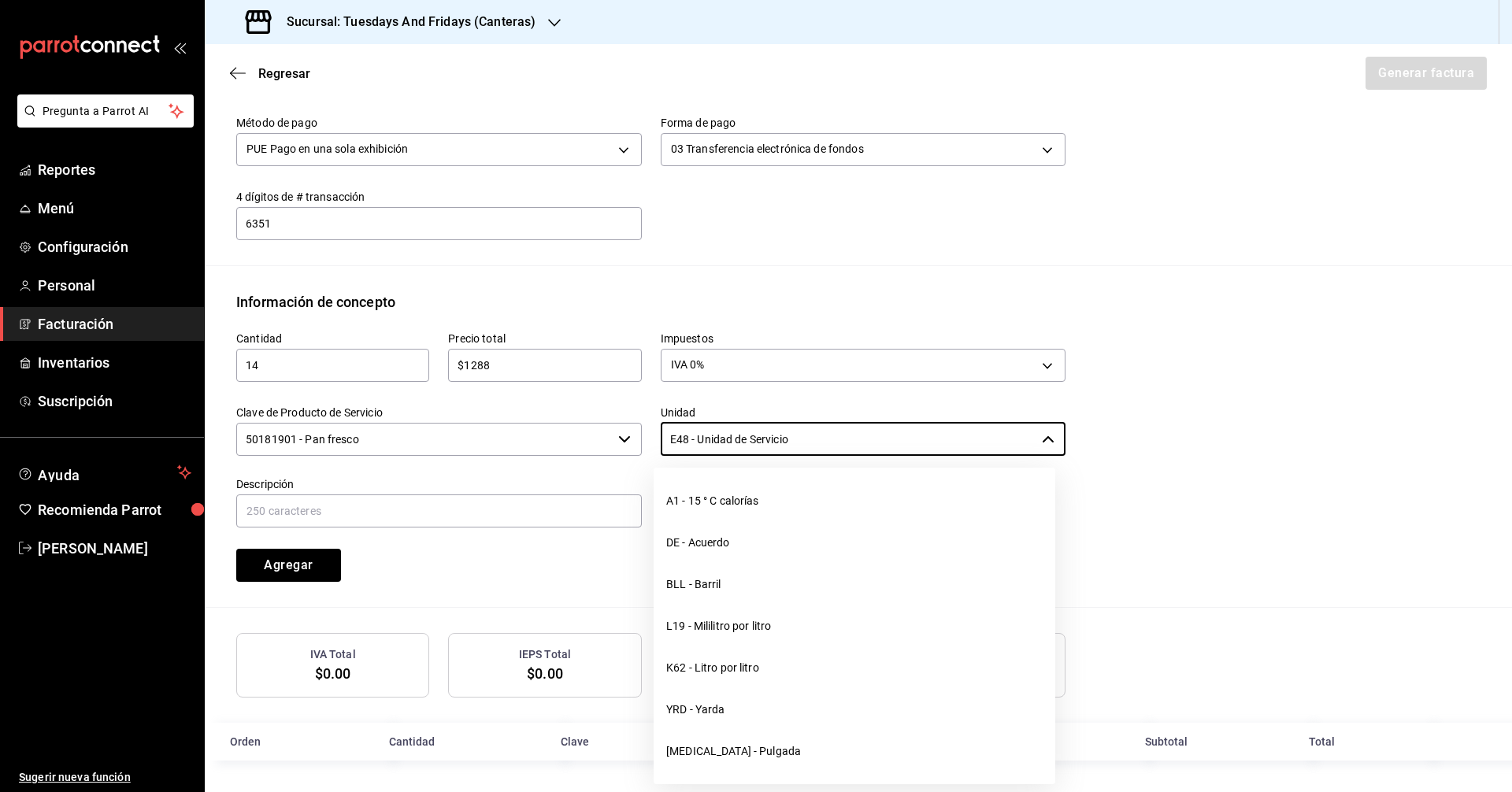
drag, startPoint x: 927, startPoint y: 434, endPoint x: 525, endPoint y: 437, distance: 402.0
click at [525, 437] on div "Cantidad 14 ​ Precio total $1288 ​ Impuestos IVA 0% IVA_0 Clave de Producto de …" at bounding box center [641, 446] width 848 height 269
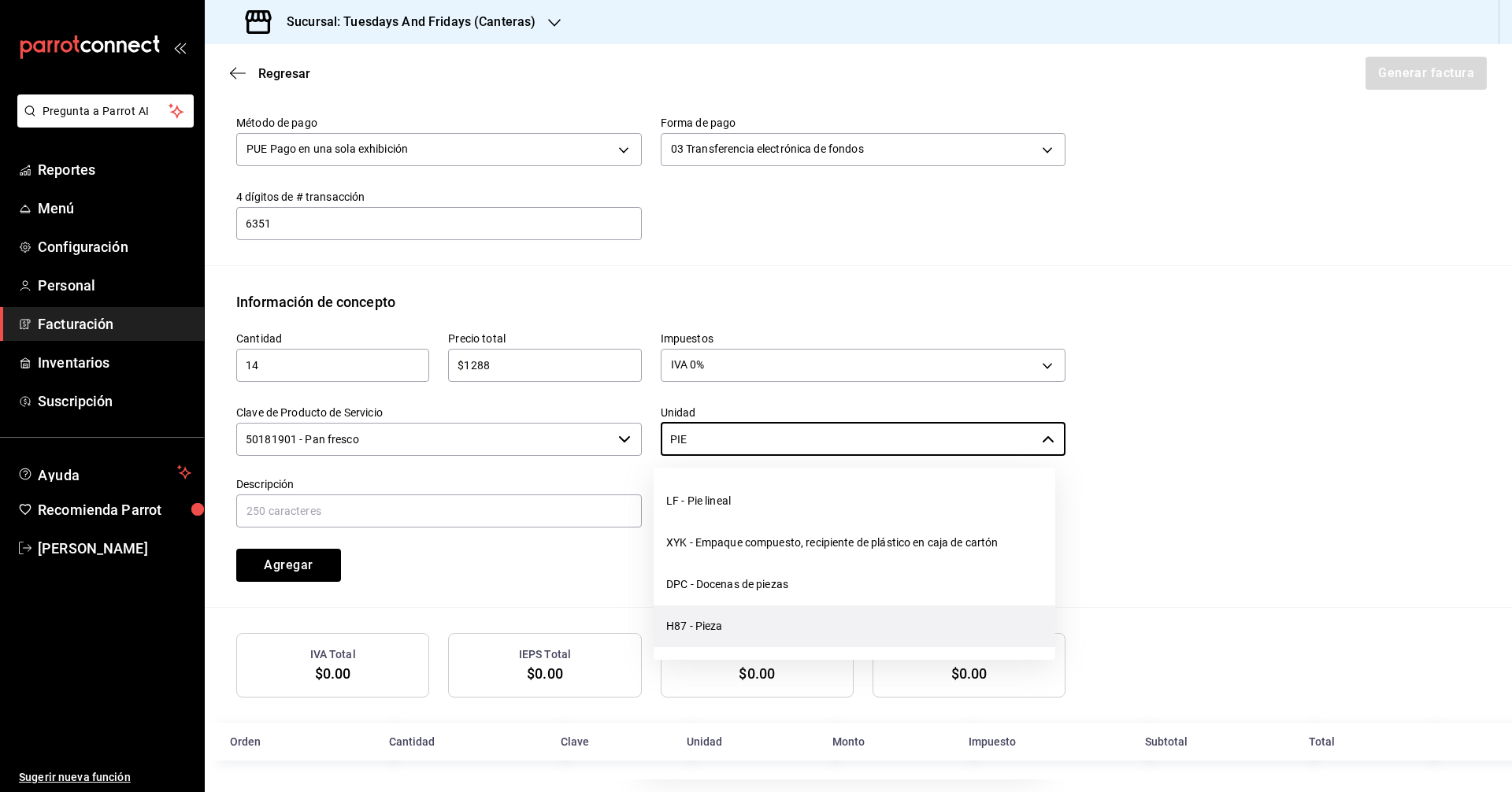
click at [710, 630] on li "H87 - Pieza" at bounding box center [855, 626] width 402 height 42
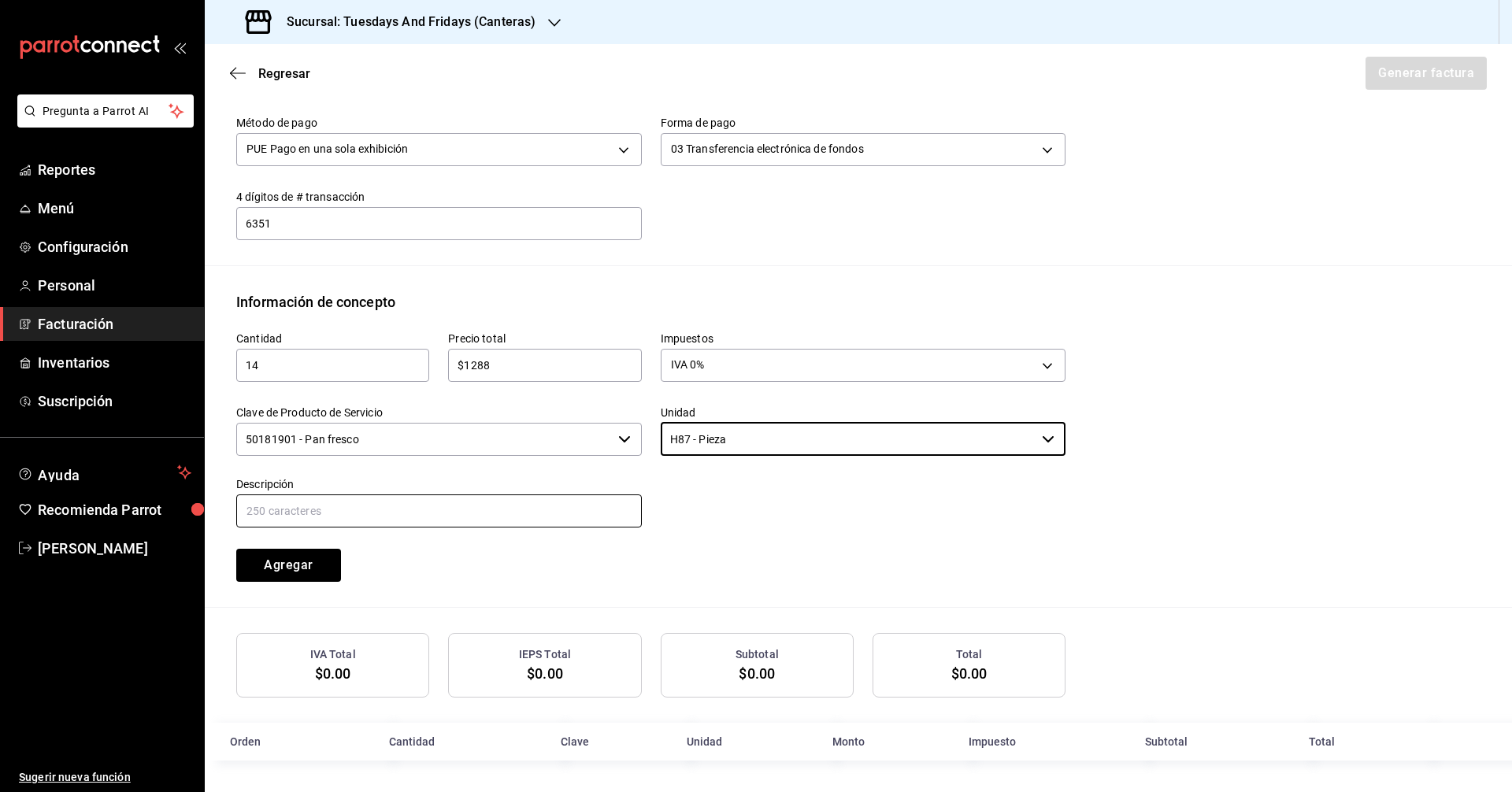
type input "H87 - Pieza"
click at [576, 523] on input "text" at bounding box center [439, 511] width 406 height 33
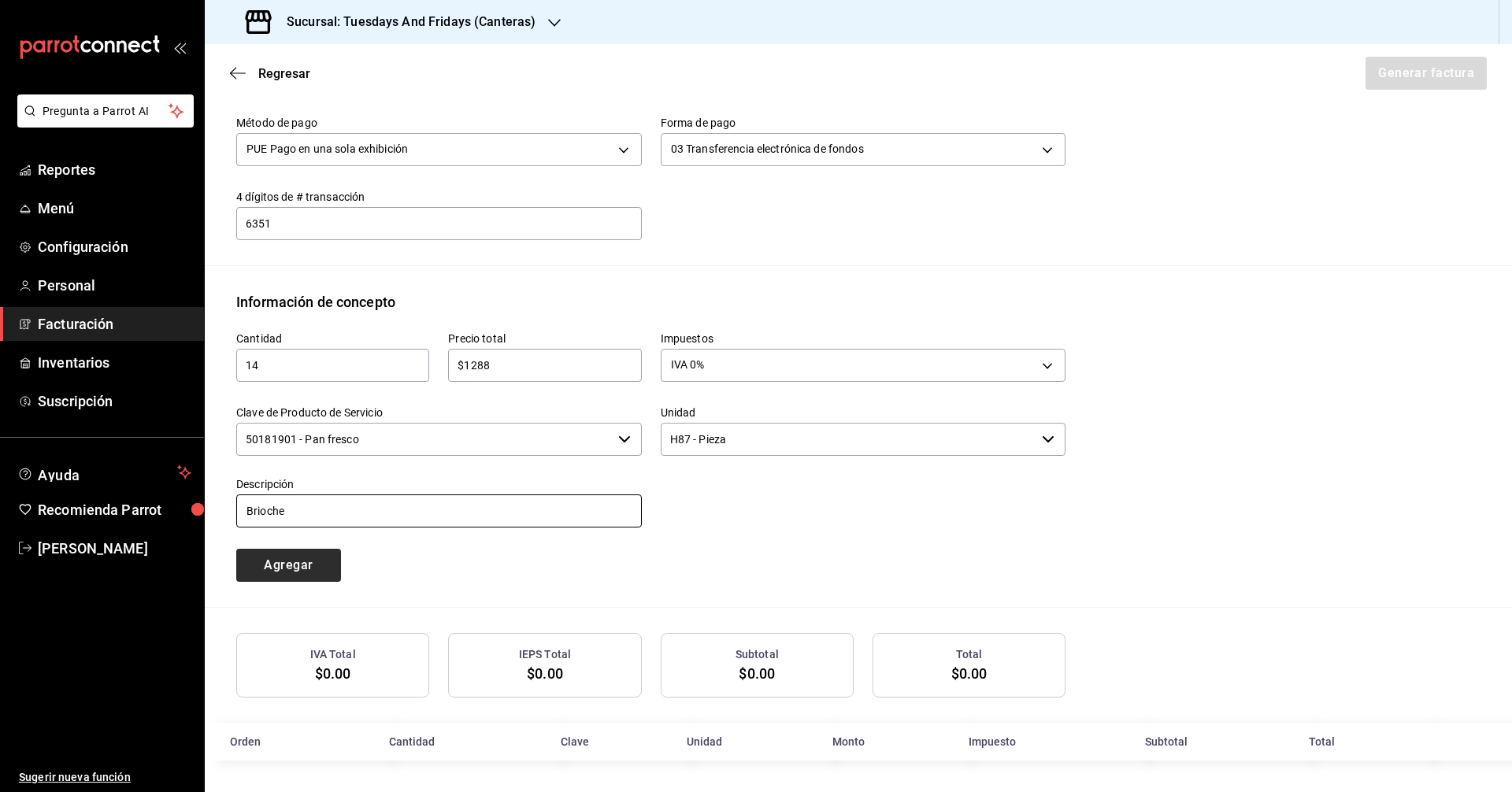
type input "Brioche"
click at [317, 559] on button "Agregar" at bounding box center [289, 565] width 105 height 33
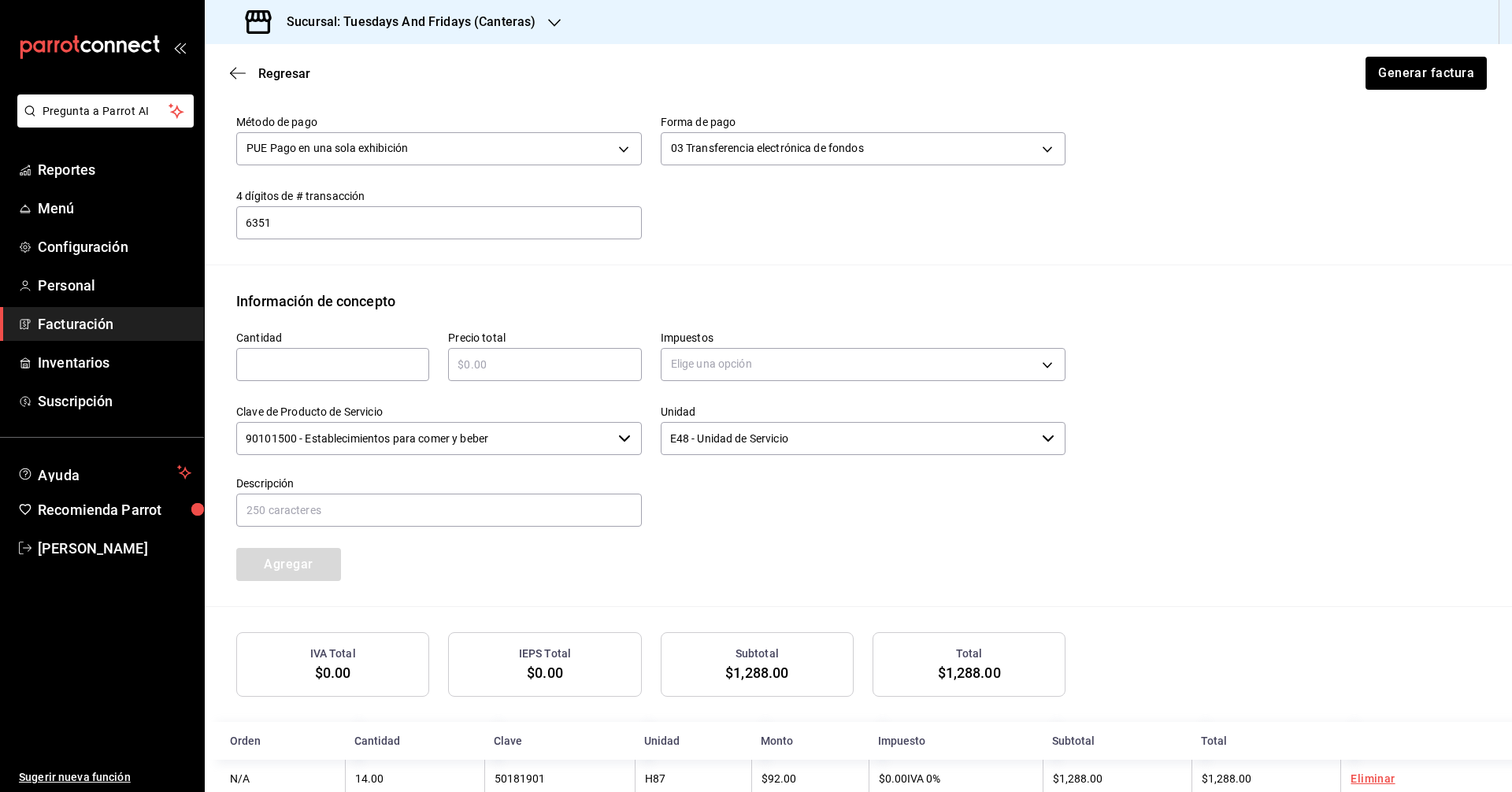
click at [335, 354] on div "​" at bounding box center [332, 364] width 193 height 33
type input "4"
click at [523, 363] on input "text" at bounding box center [544, 364] width 193 height 19
type input "$336"
click at [723, 372] on body "Pregunta a Parrot AI Reportes Menú Configuración Personal Facturación Inventari…" at bounding box center [756, 396] width 1512 height 792
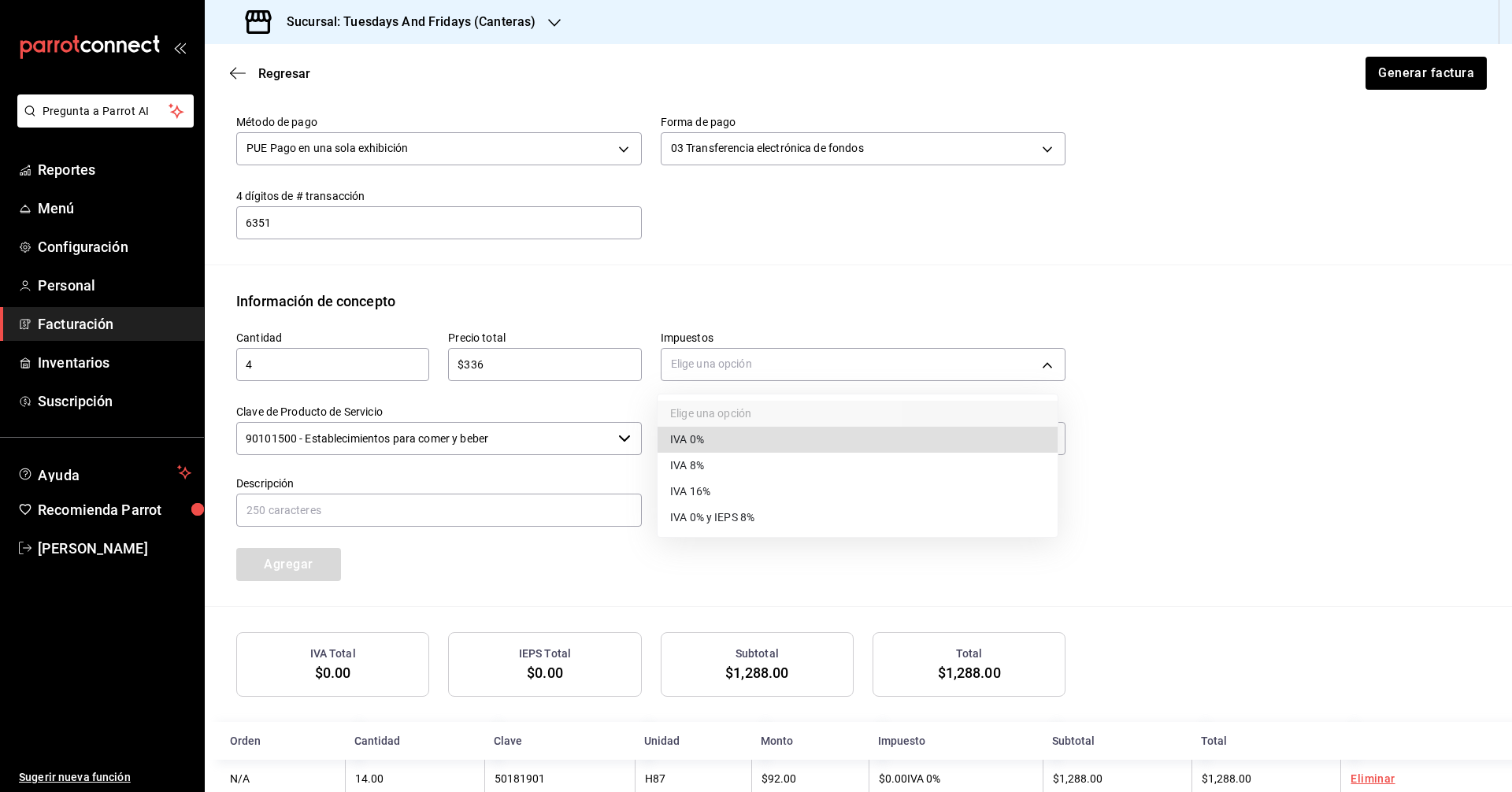
click at [702, 438] on span "IVA 0%" at bounding box center [686, 440] width 33 height 16
type input "IVA_0"
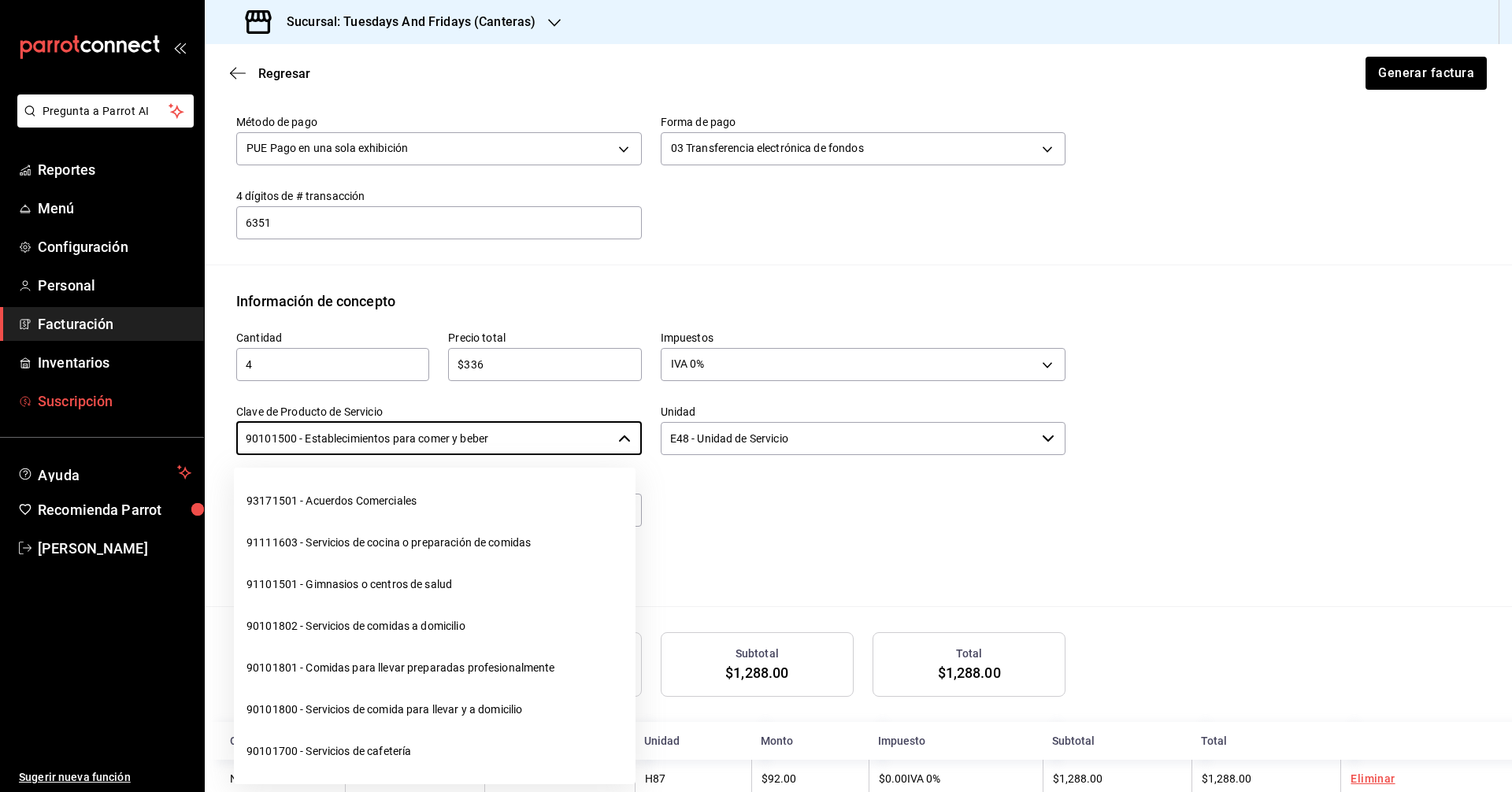
drag, startPoint x: 183, startPoint y: 409, endPoint x: 158, endPoint y: 408, distance: 25.0
click at [158, 408] on div "Pregunta a Parrot AI Reportes Menú Configuración Personal Facturación Inventari…" at bounding box center [756, 396] width 1512 height 792
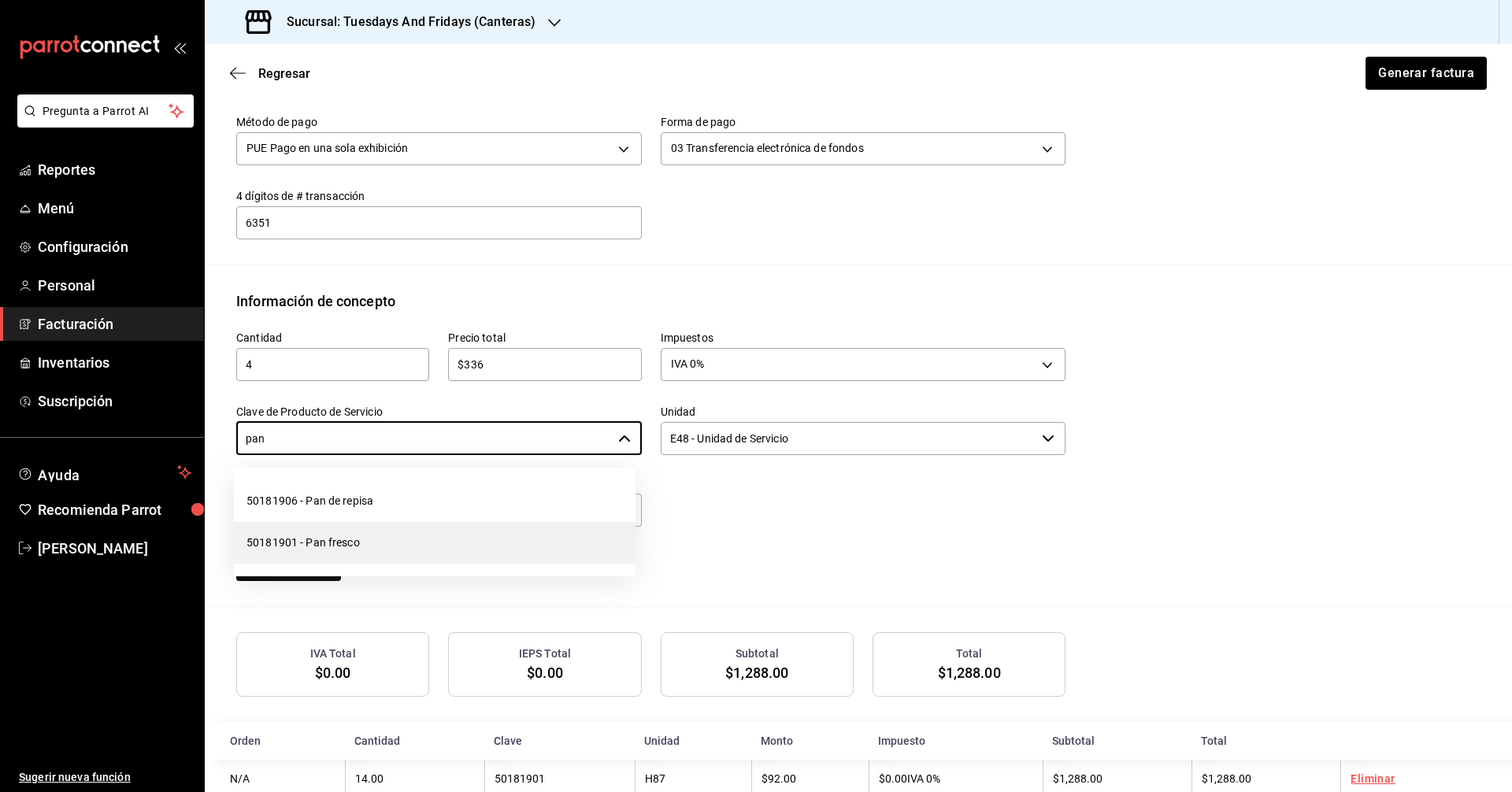
click at [290, 530] on li "50181901 - Pan fresco" at bounding box center [435, 543] width 402 height 42
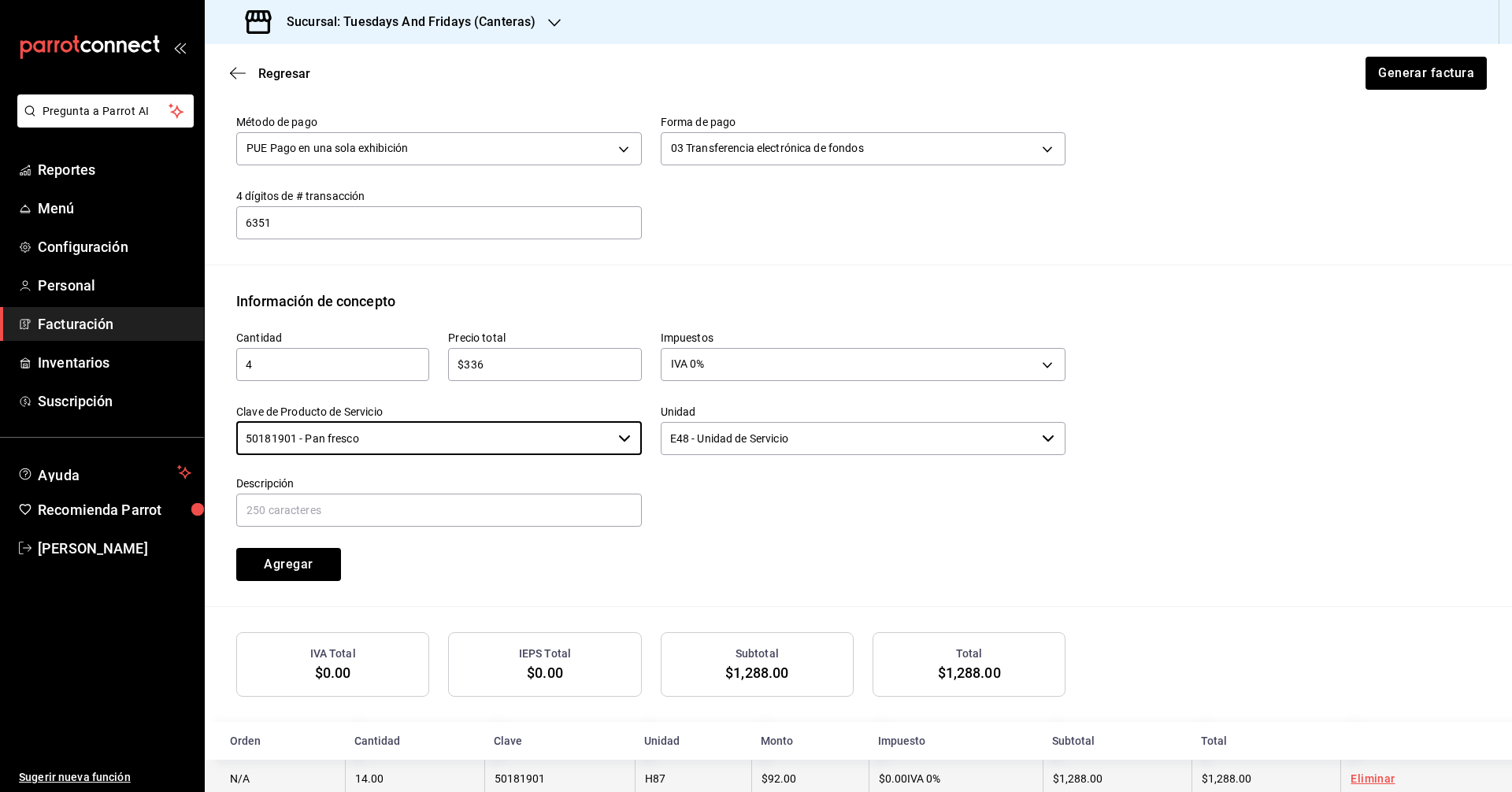
type input "50181901 - Pan fresco"
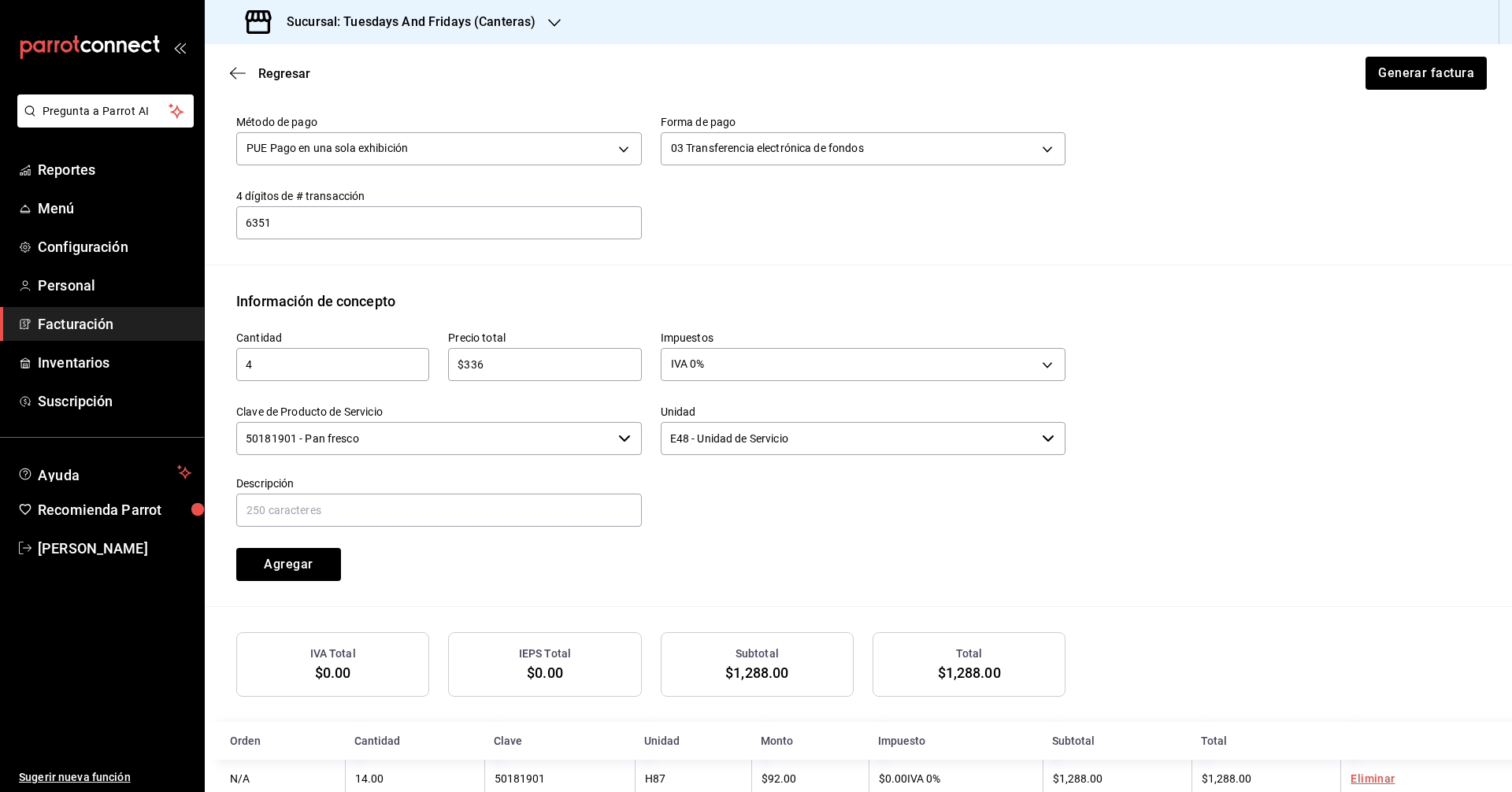
click at [801, 602] on div "Cantidad 4 ​ Precio total $336 ​ Impuestos IVA 0% IVA_0 Clave de Producto de Se…" at bounding box center [858, 458] width 1244 height 294
click at [498, 509] on input "text" at bounding box center [439, 510] width 406 height 33
type input "Multigrano"
click at [761, 273] on div "Emisor Perfil fiscal Tipo de comprobante Ingreso Receptor Nombre / Razón social…" at bounding box center [858, 200] width 1307 height 1194
click at [519, 571] on div "Cantidad 4 ​ Precio total $336 ​ Impuestos IVA 0% IVA_0 Clave de Producto de Se…" at bounding box center [641, 445] width 848 height 269
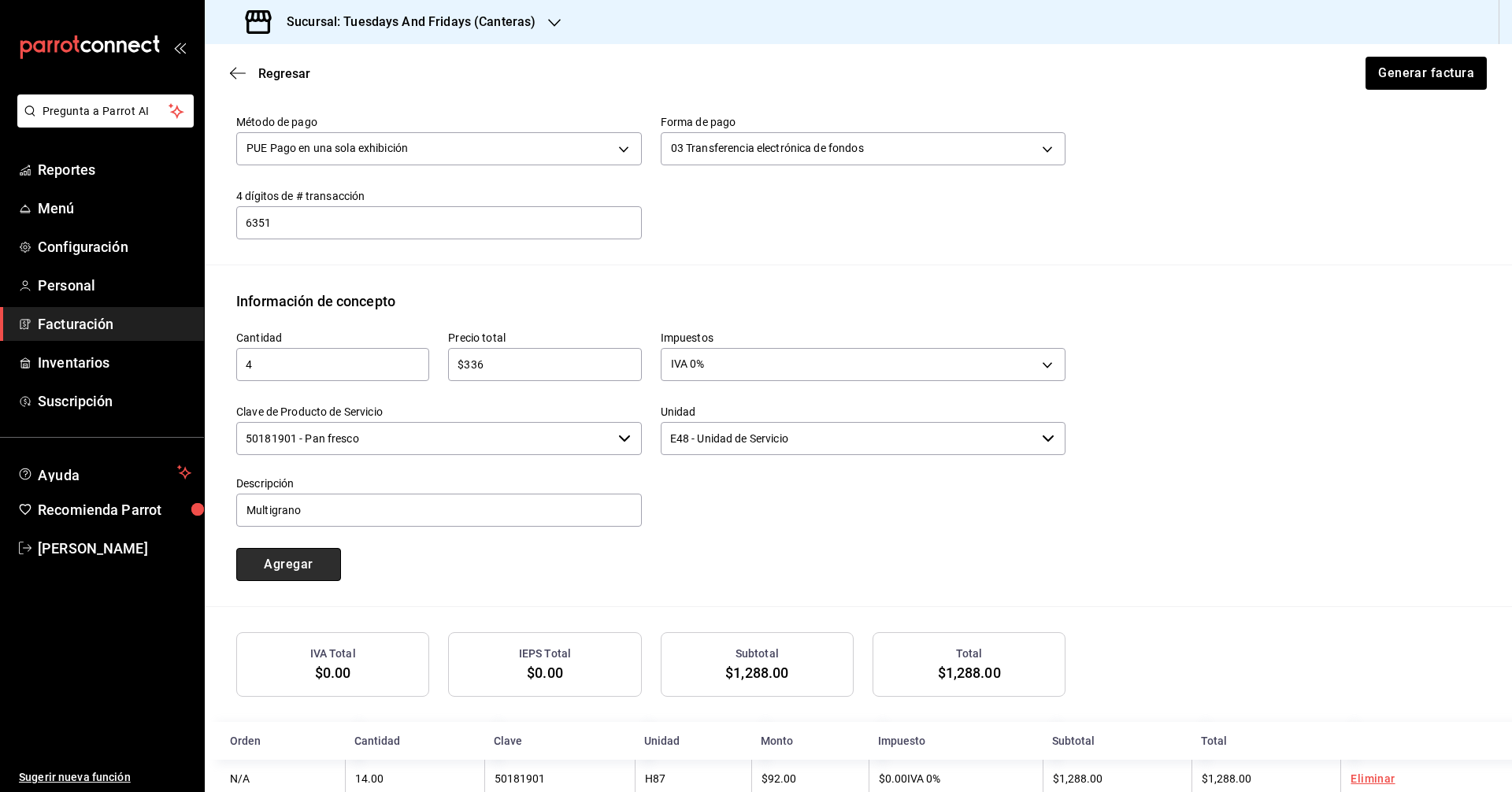
click at [270, 567] on button "Agregar" at bounding box center [289, 564] width 105 height 33
click at [523, 585] on div "Cantidad ​ Precio total ​ Impuestos Elige una opción Clave de Producto de Servi…" at bounding box center [858, 458] width 1244 height 294
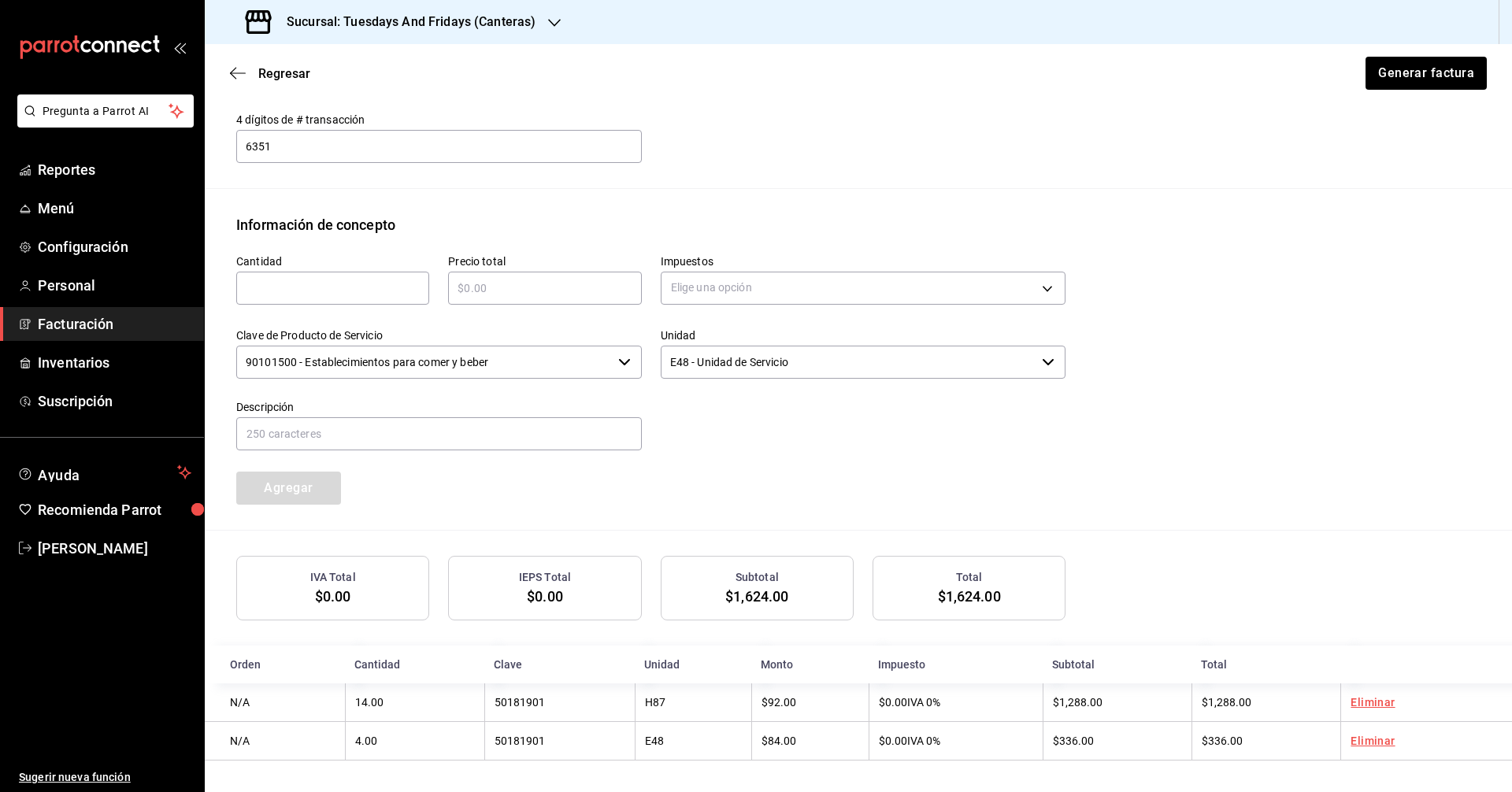
scroll to position [589, 0]
click at [1434, 86] on button "Generar factura" at bounding box center [1425, 73] width 123 height 33
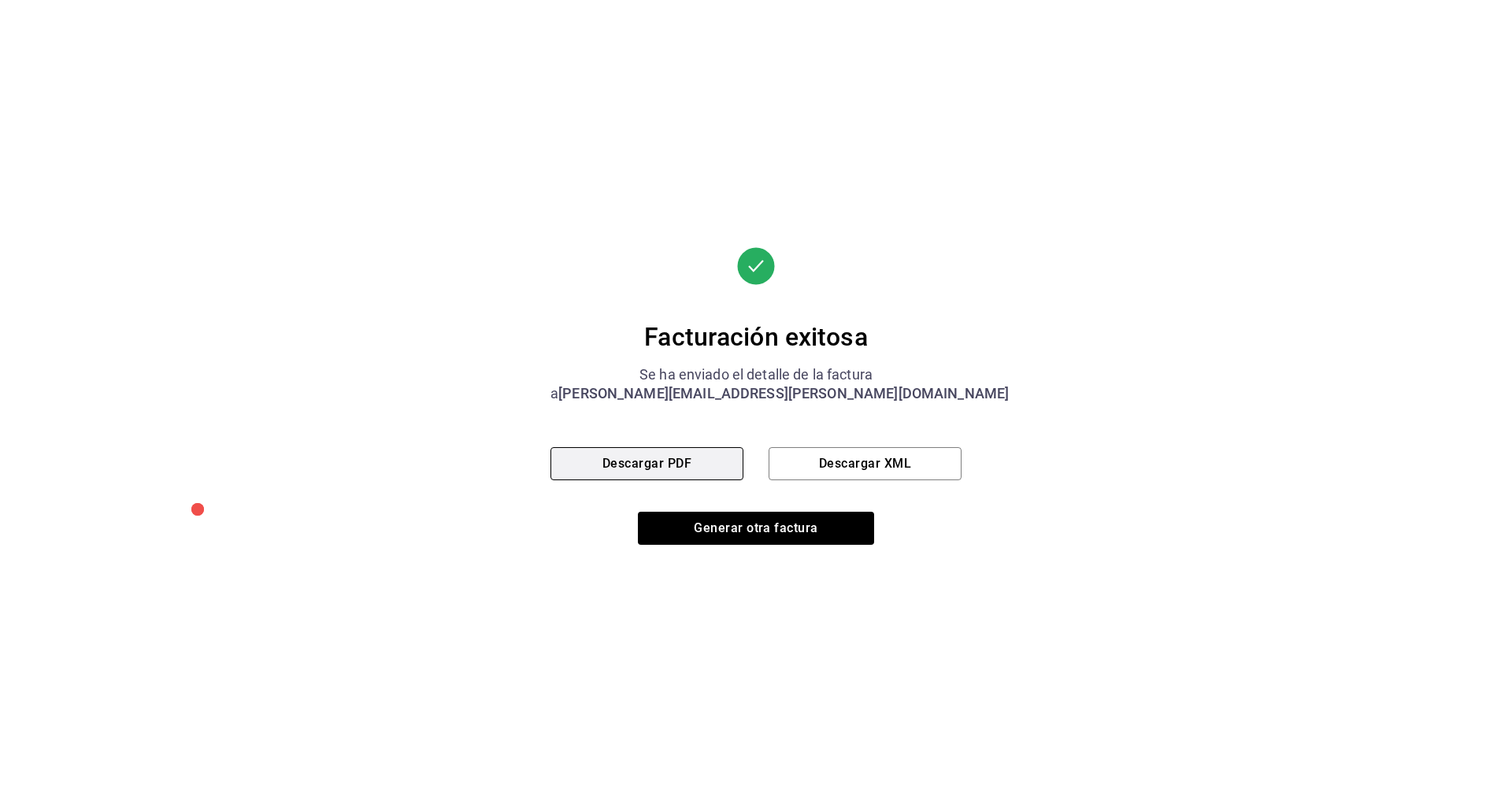
click at [699, 468] on button "Descargar PDF" at bounding box center [646, 463] width 193 height 33
